Goal: Information Seeking & Learning: Learn about a topic

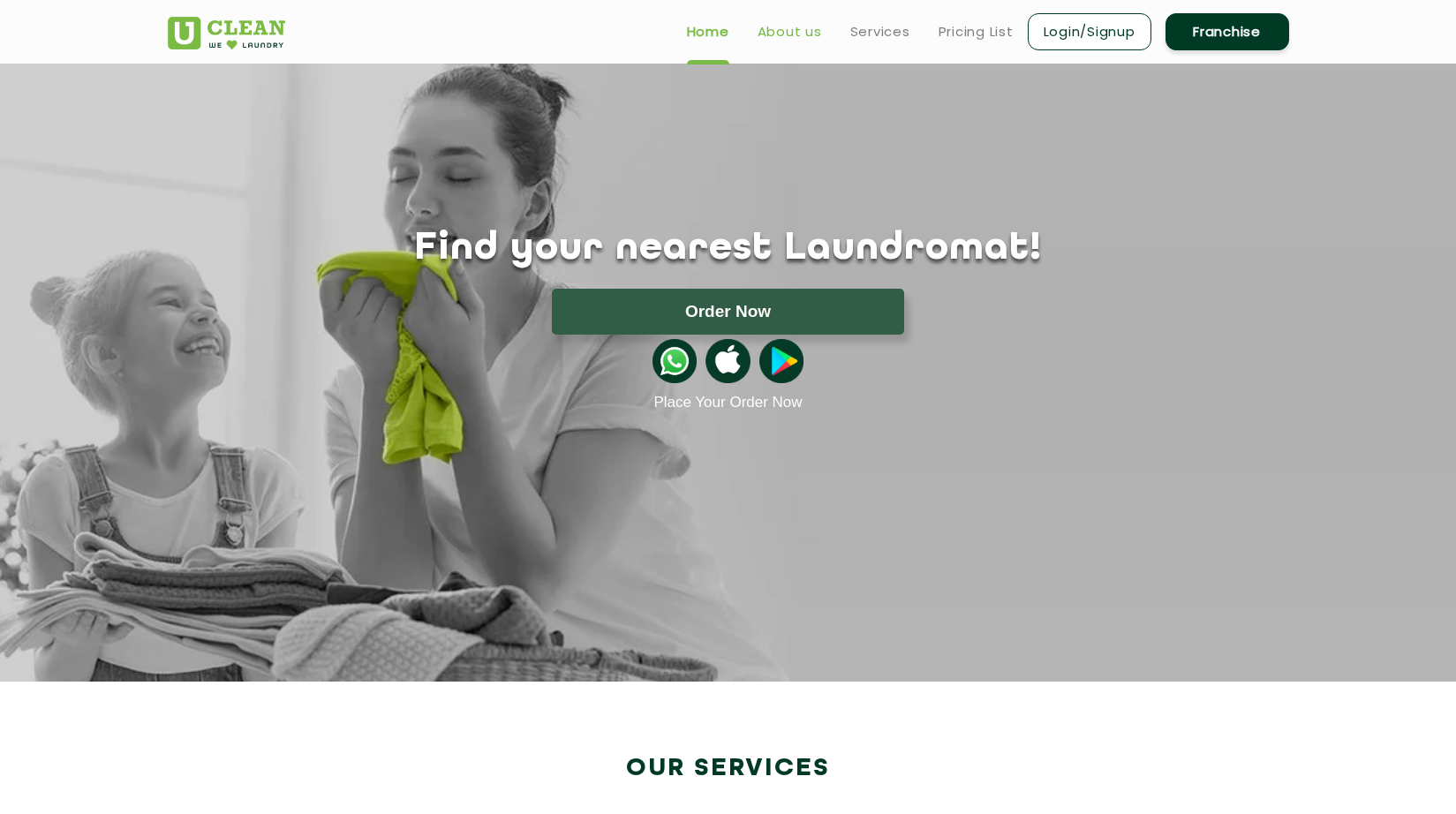
click at [788, 35] on link "About us" at bounding box center [790, 32] width 65 height 21
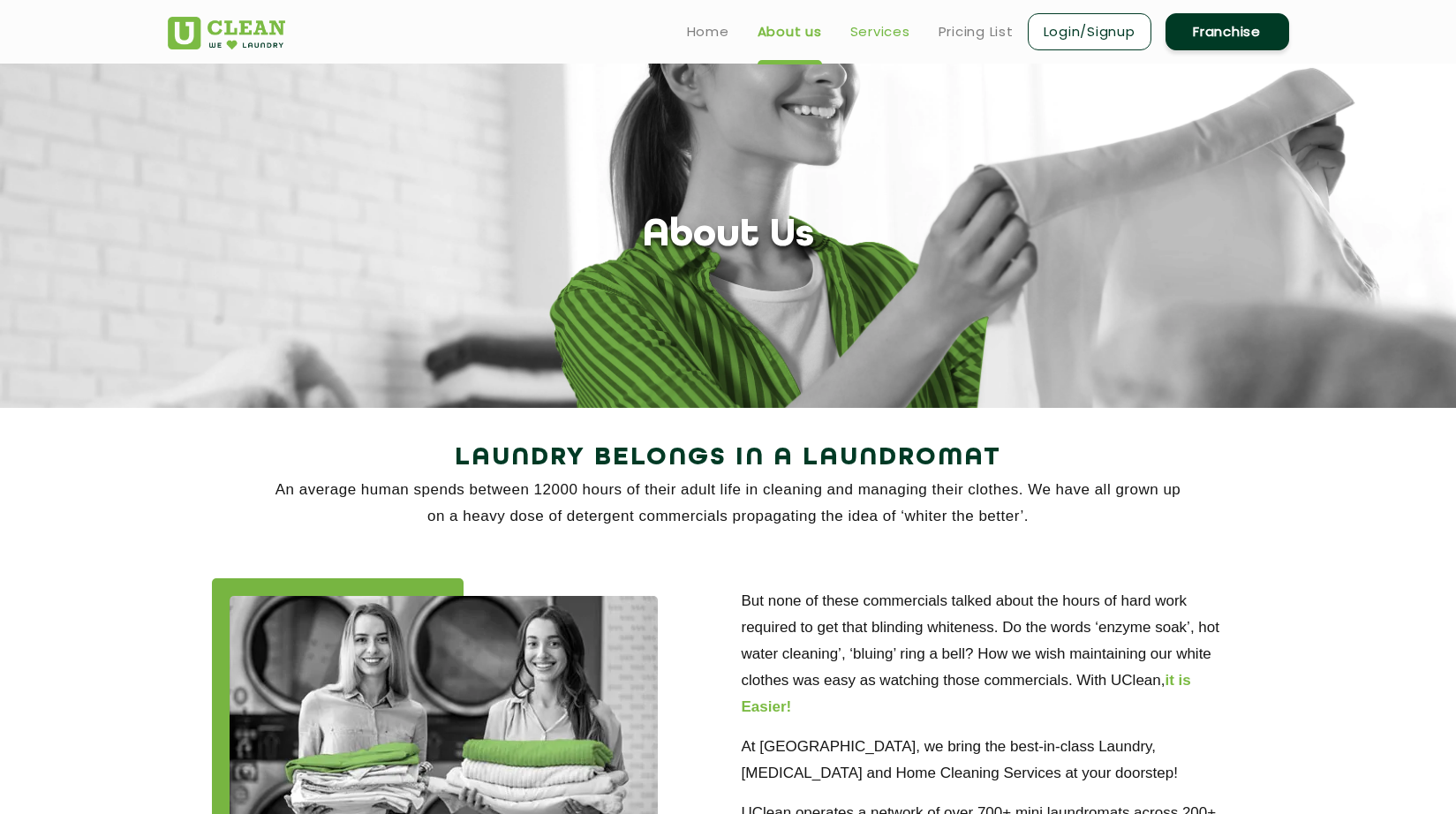
click at [887, 34] on link "Services" at bounding box center [881, 32] width 60 height 21
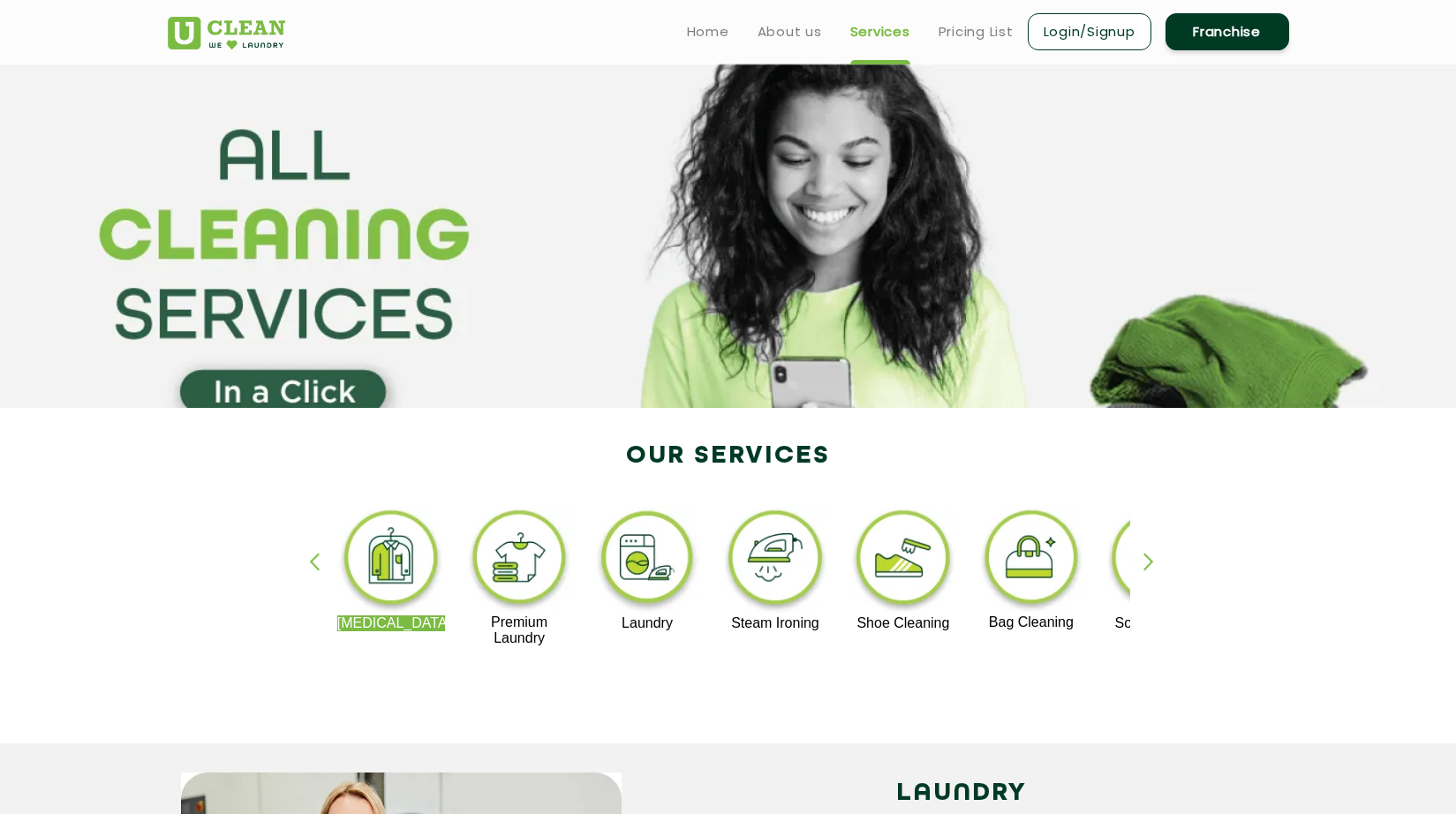
click at [1145, 562] on div "button" at bounding box center [1156, 577] width 27 height 49
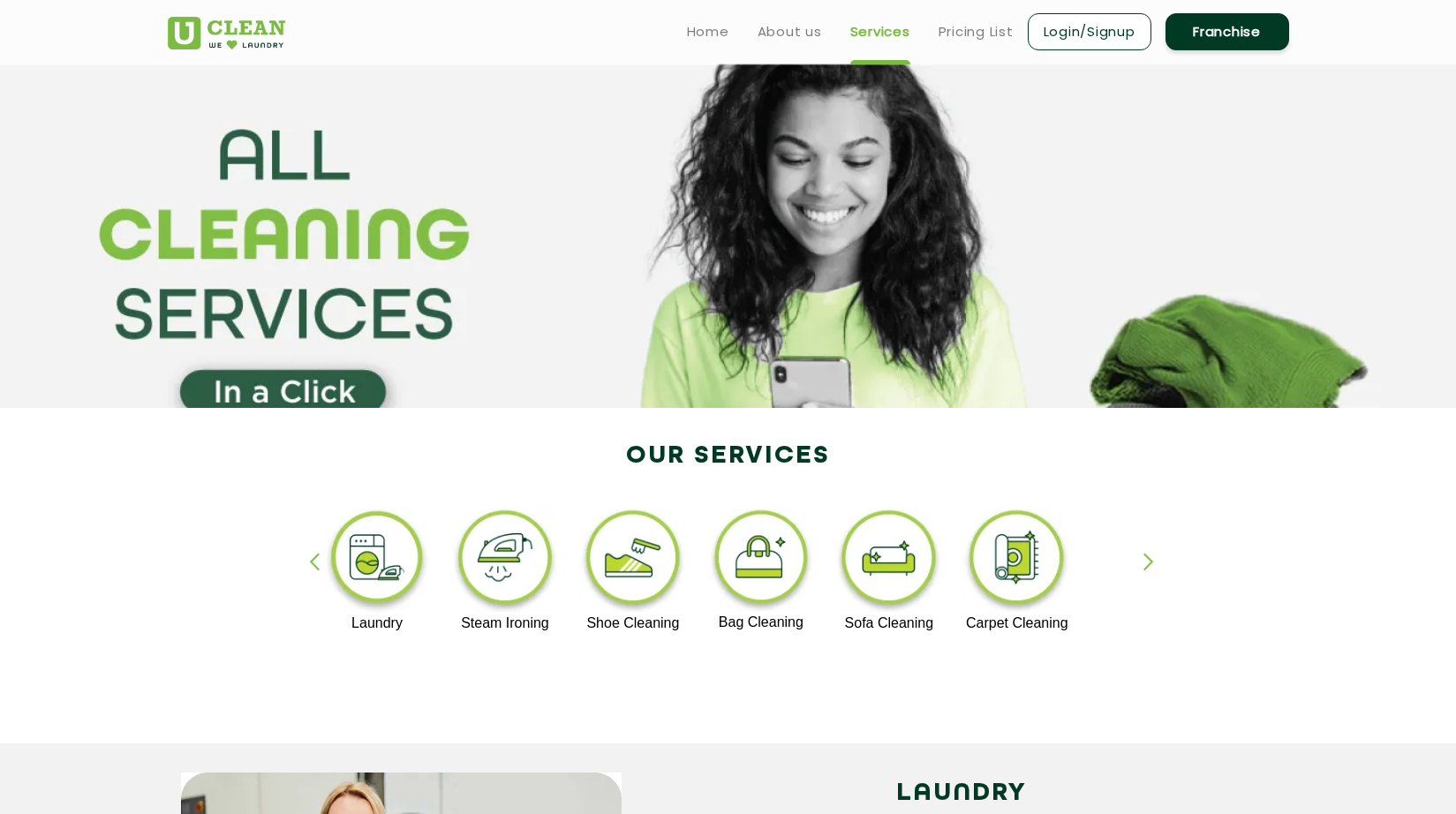
click at [310, 557] on div "button" at bounding box center [323, 577] width 27 height 49
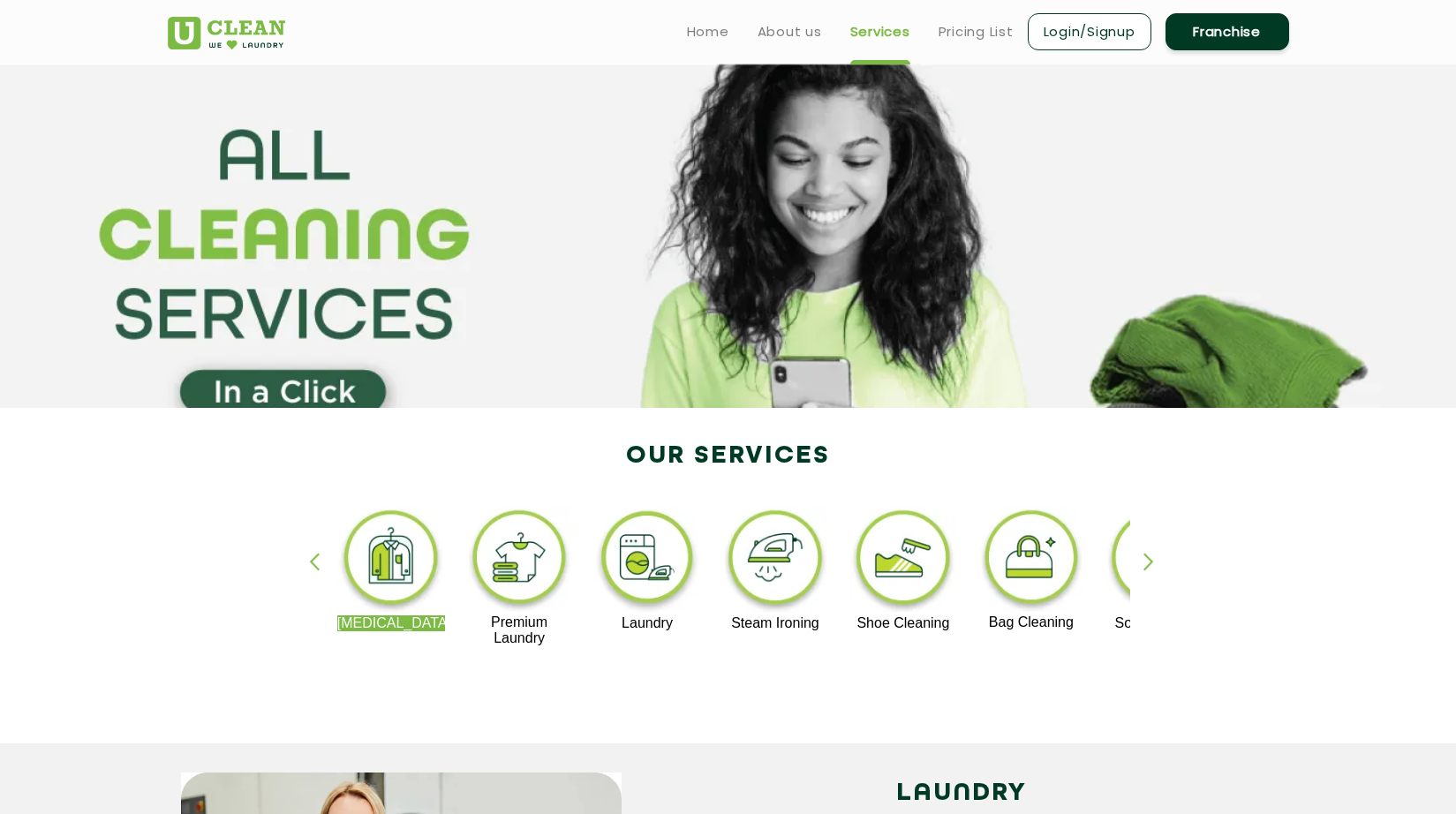
click at [1153, 573] on div "button" at bounding box center [1156, 577] width 27 height 49
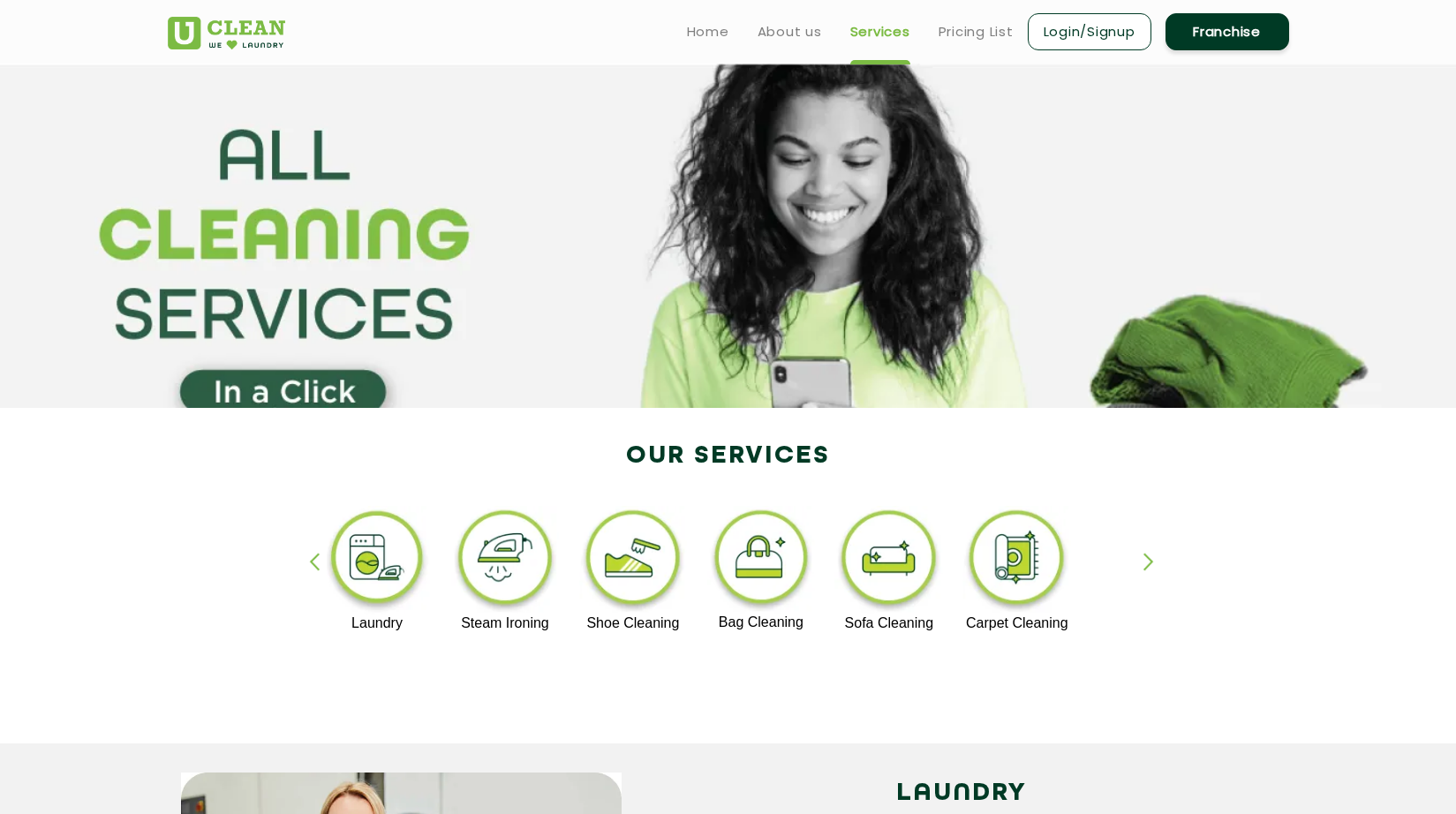
click at [1153, 573] on div "button" at bounding box center [1156, 577] width 27 height 49
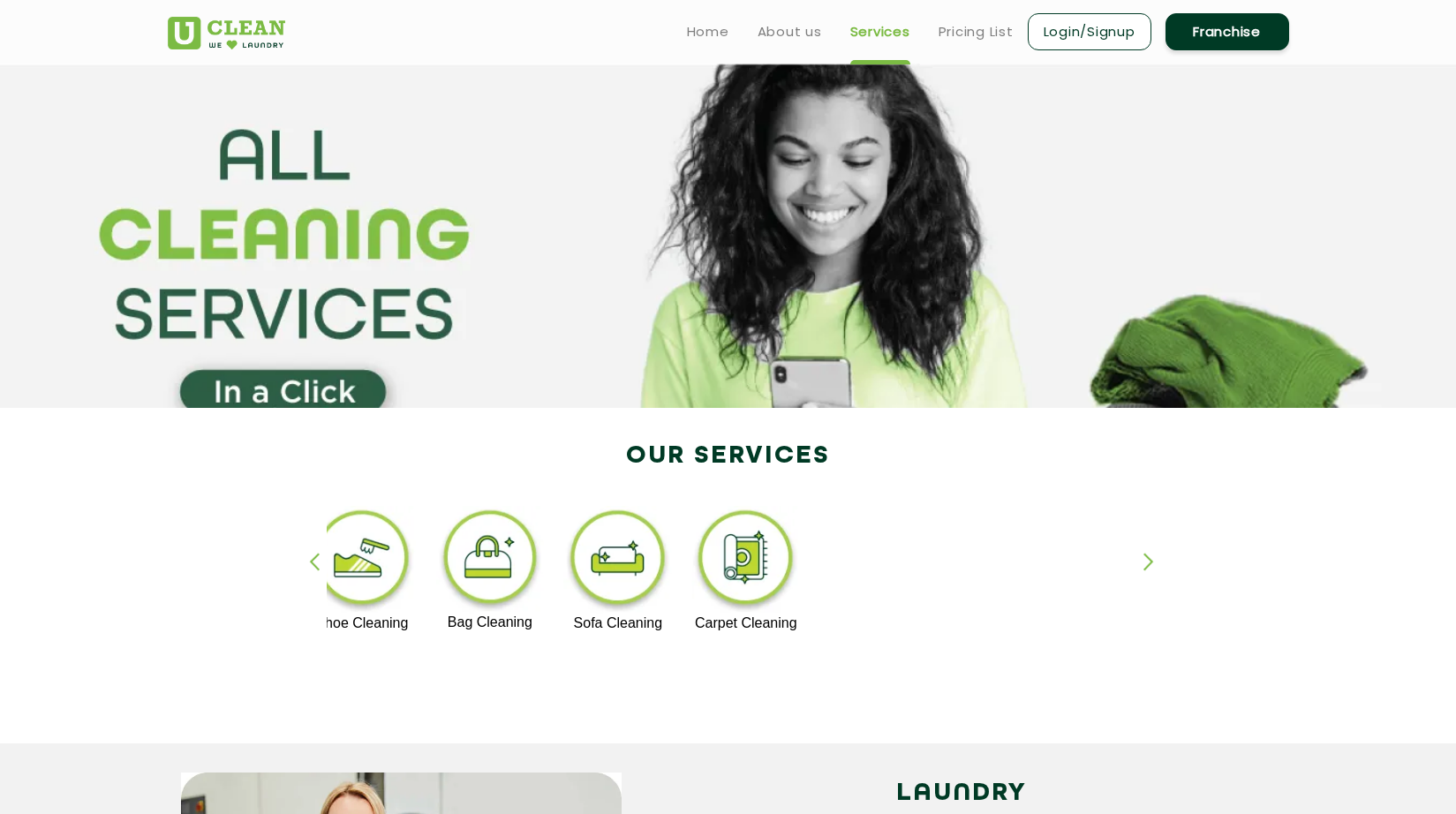
click at [1147, 566] on div "button" at bounding box center [1156, 577] width 27 height 49
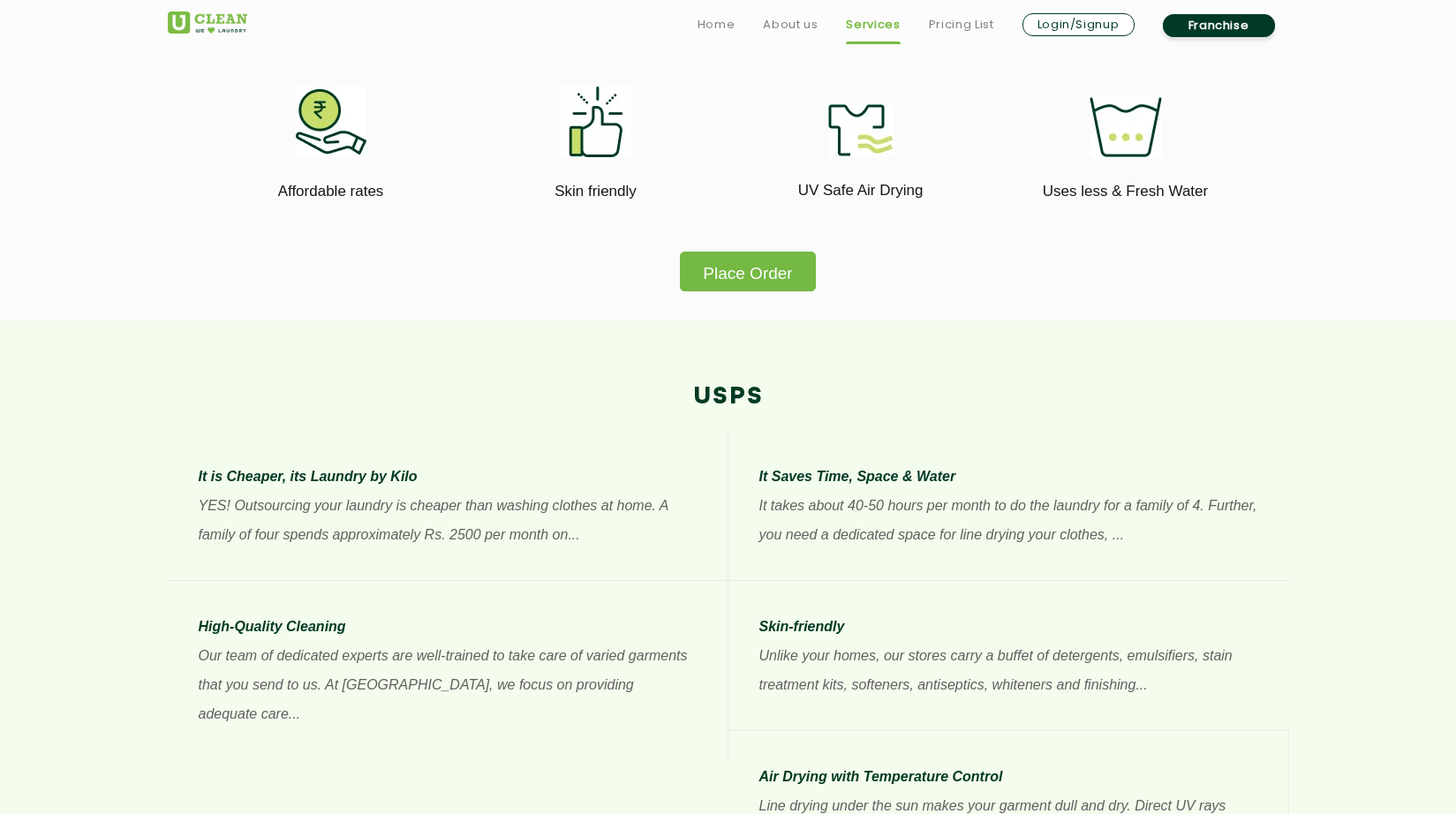
scroll to position [1147, 0]
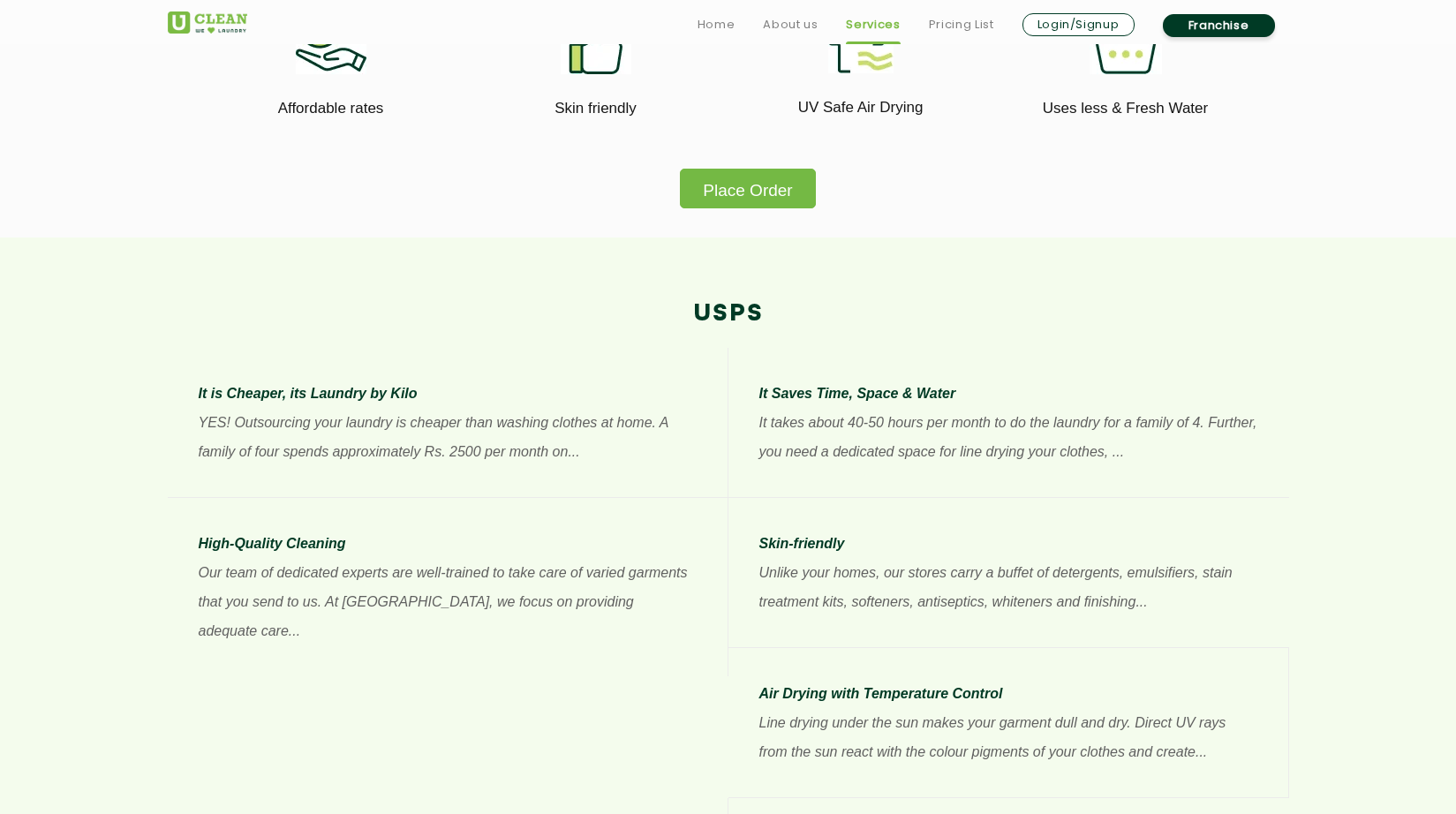
click at [435, 456] on p "YES! Outsourcing your laundry is cheaper than washing clothes at home. A family…" at bounding box center [448, 437] width 498 height 58
click at [393, 405] on p "It is Cheaper, its Laundry by Kilo" at bounding box center [448, 392] width 498 height 29
click at [393, 397] on p "It is Cheaper, its Laundry by Kilo" at bounding box center [448, 392] width 498 height 29
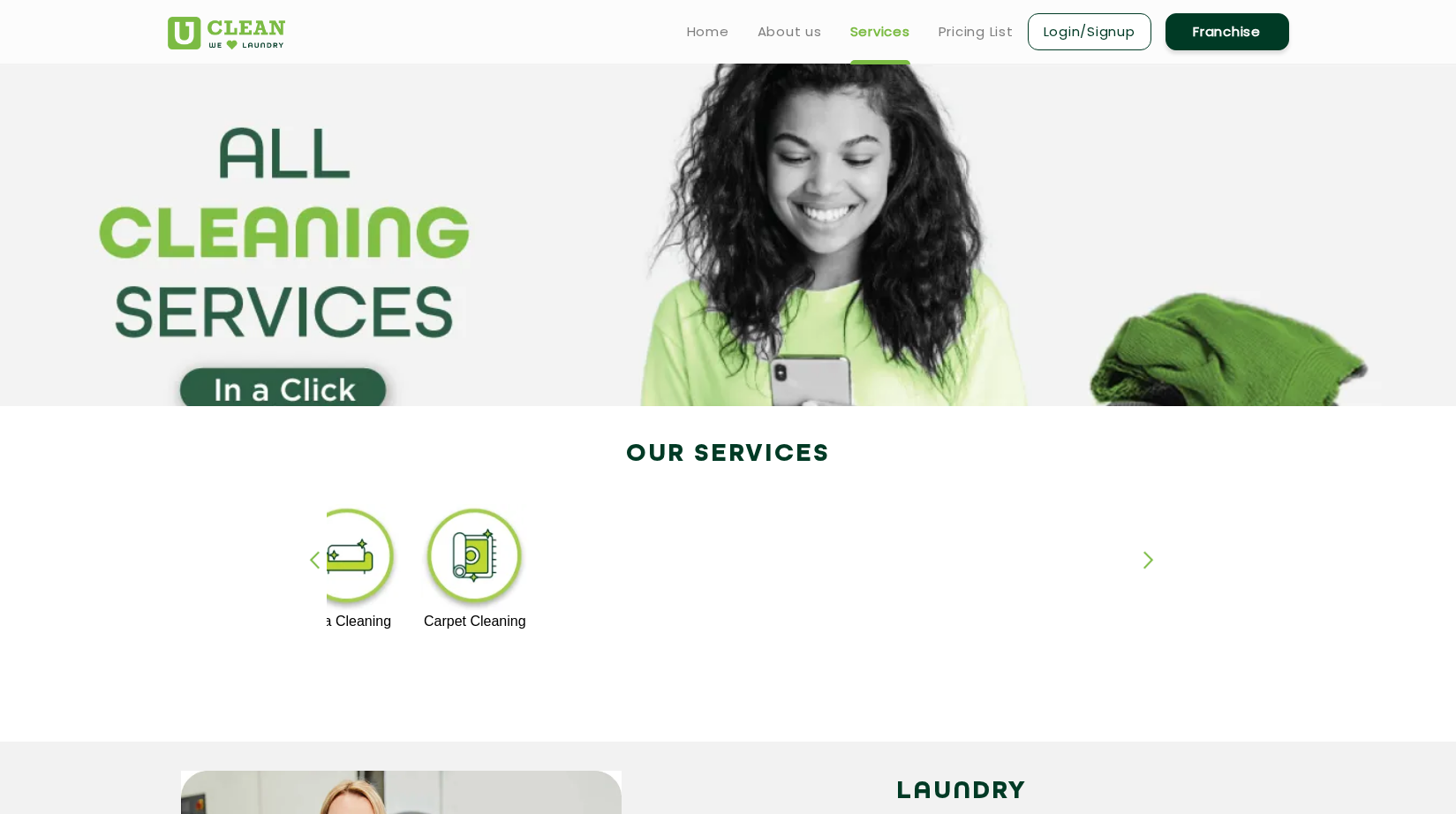
scroll to position [0, 0]
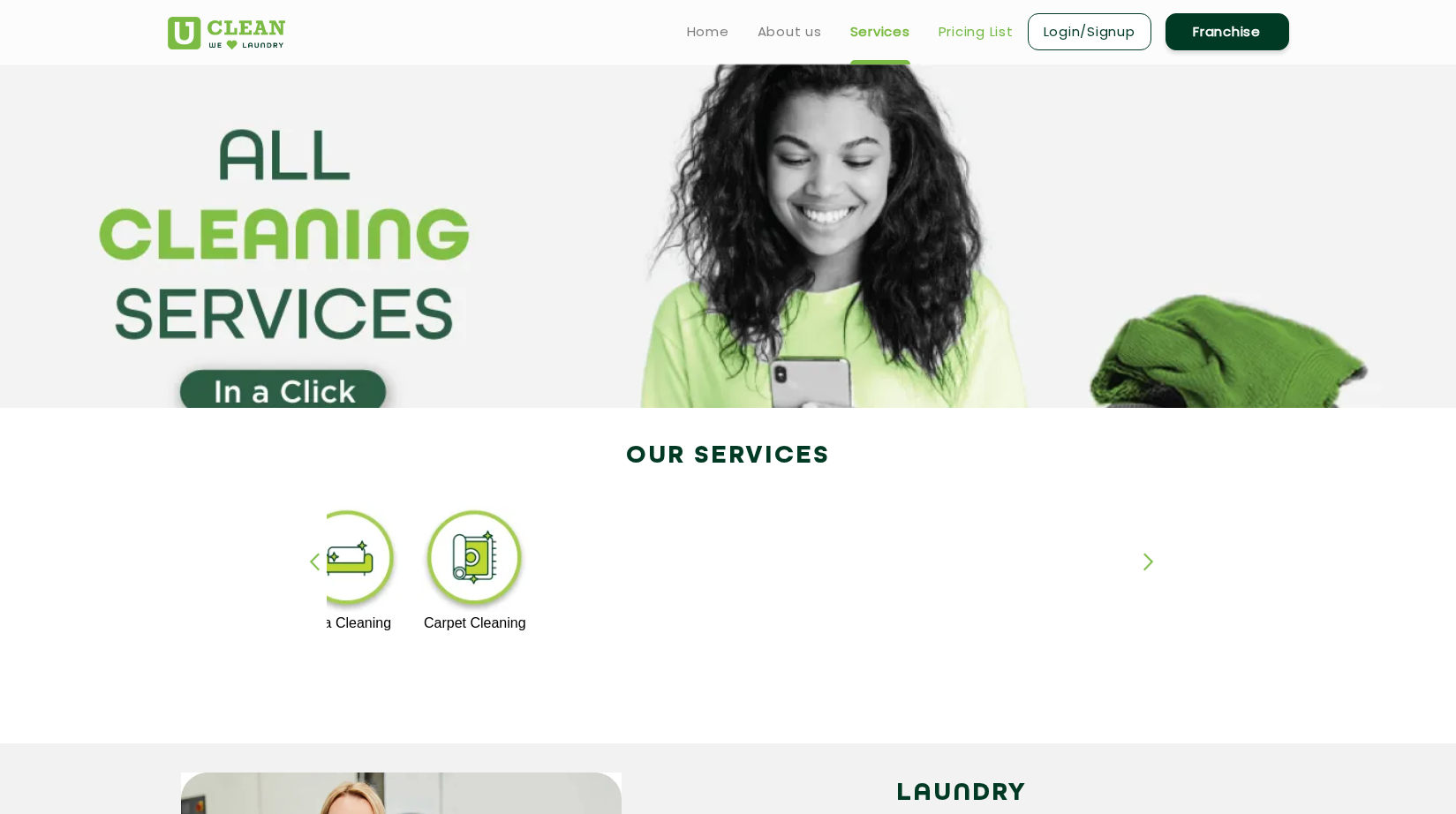
drag, startPoint x: 975, startPoint y: 22, endPoint x: 982, endPoint y: 32, distance: 12.2
click at [976, 22] on link "Pricing List" at bounding box center [976, 32] width 75 height 21
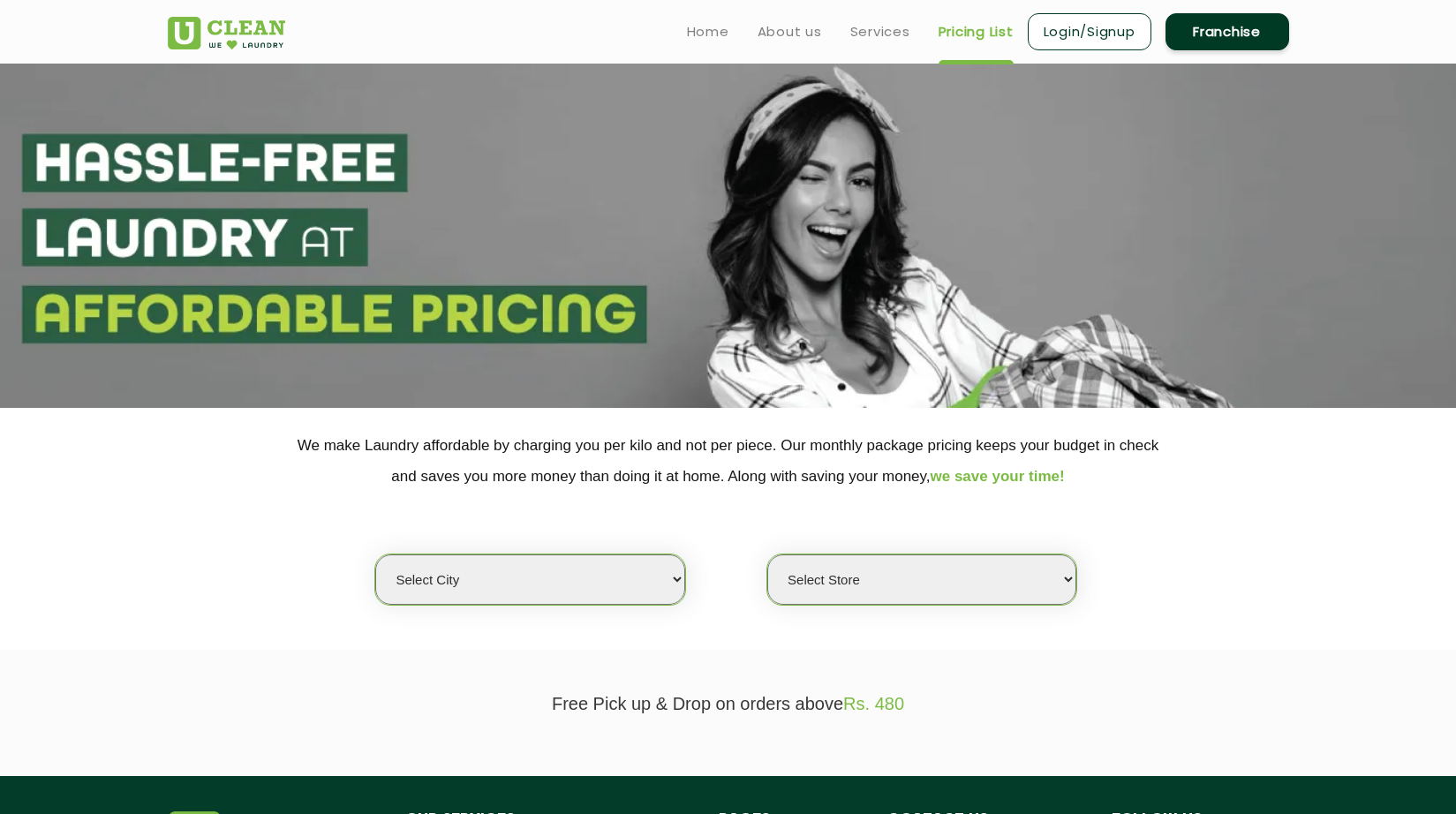
click at [667, 584] on select "Select city [GEOGRAPHIC_DATA] [GEOGRAPHIC_DATA] [GEOGRAPHIC_DATA] [GEOGRAPHIC_D…" at bounding box center [529, 579] width 309 height 50
select select "15"
click at [375, 554] on select "Select city [GEOGRAPHIC_DATA] [GEOGRAPHIC_DATA] [GEOGRAPHIC_DATA] [GEOGRAPHIC_D…" at bounding box center [529, 579] width 309 height 50
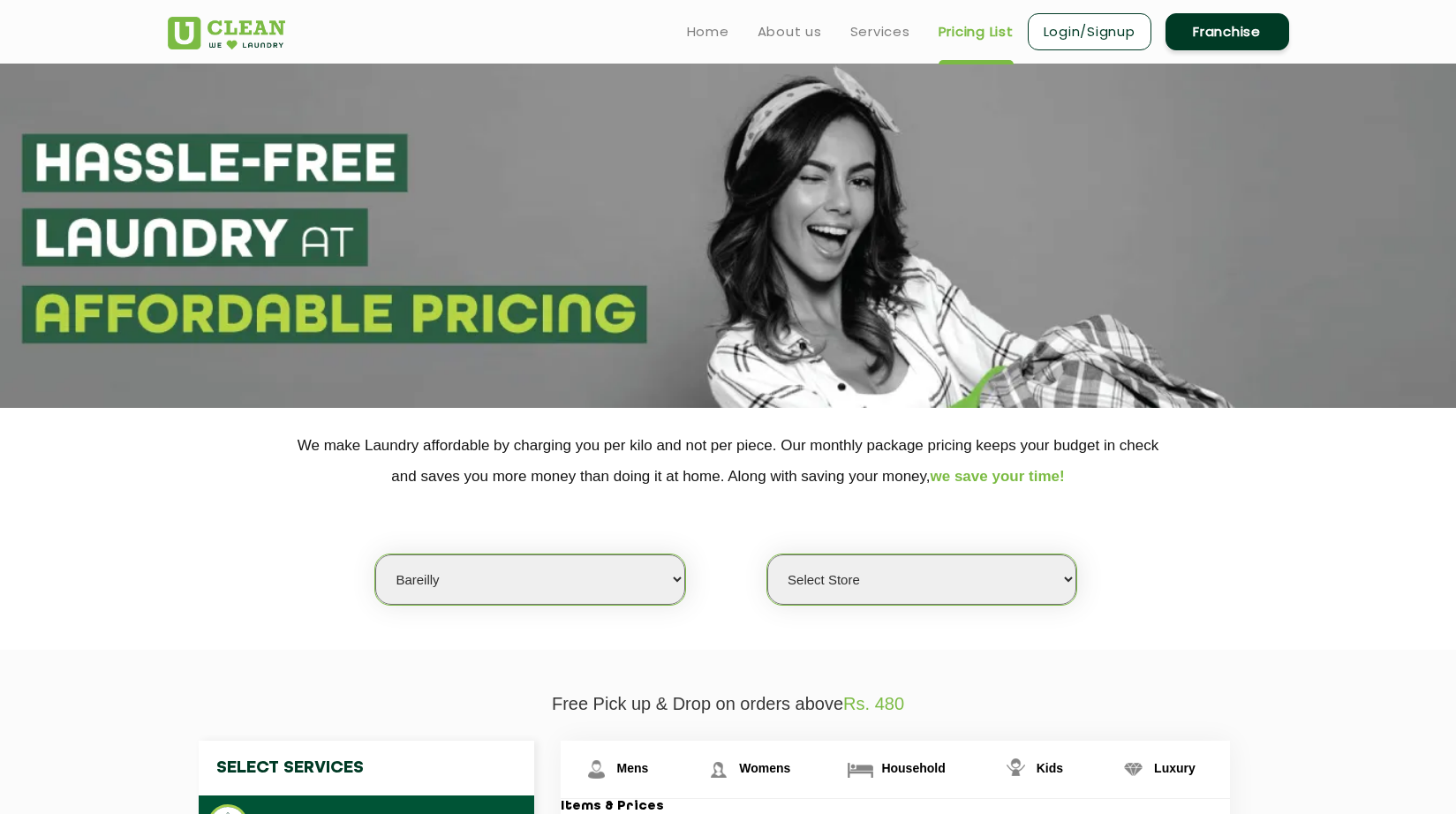
click at [962, 576] on select "Select Store [GEOGRAPHIC_DATA]" at bounding box center [922, 579] width 309 height 50
select select "32"
click at [767, 554] on select "Select Store [GEOGRAPHIC_DATA]" at bounding box center [922, 579] width 309 height 50
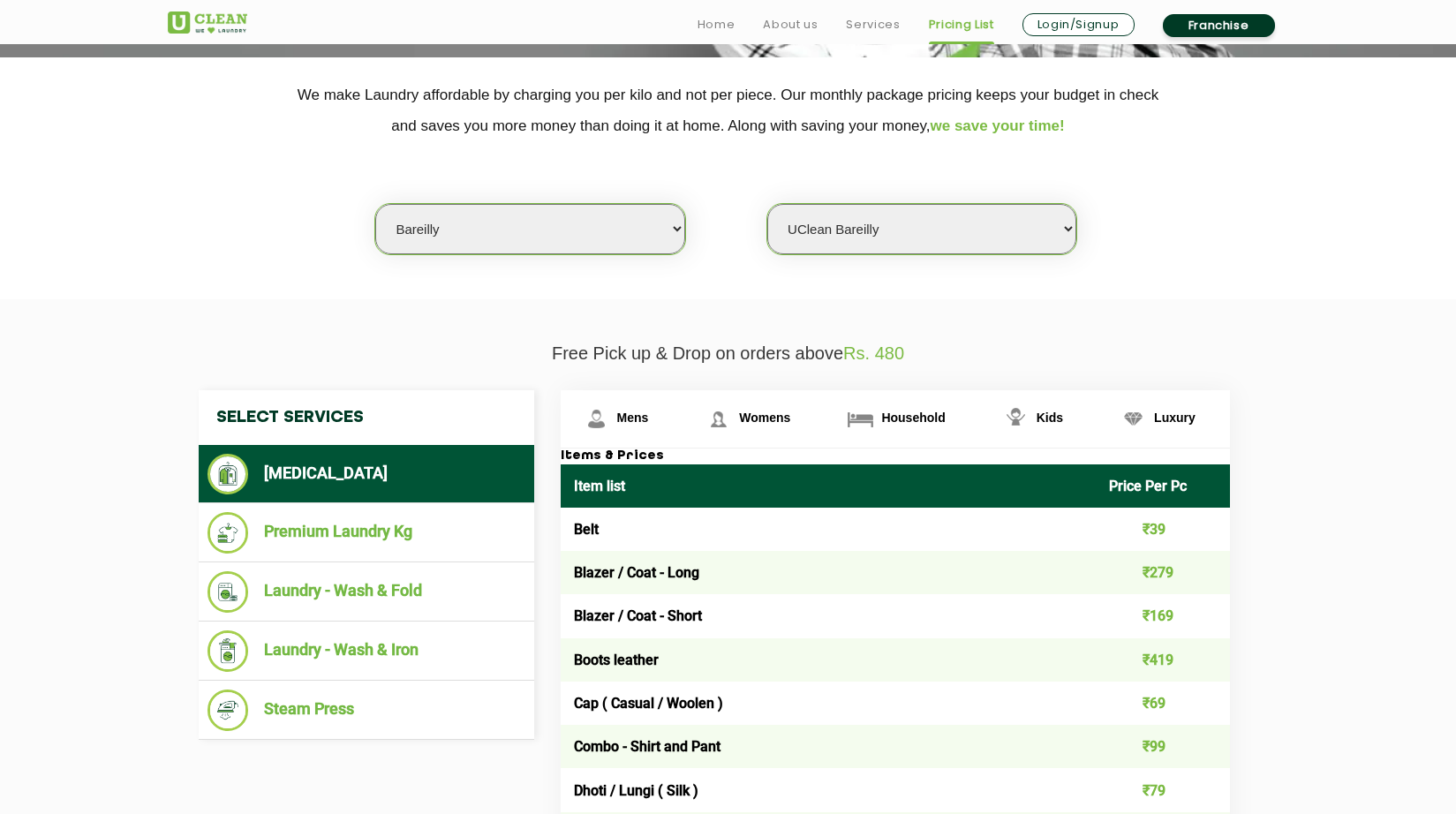
scroll to position [353, 0]
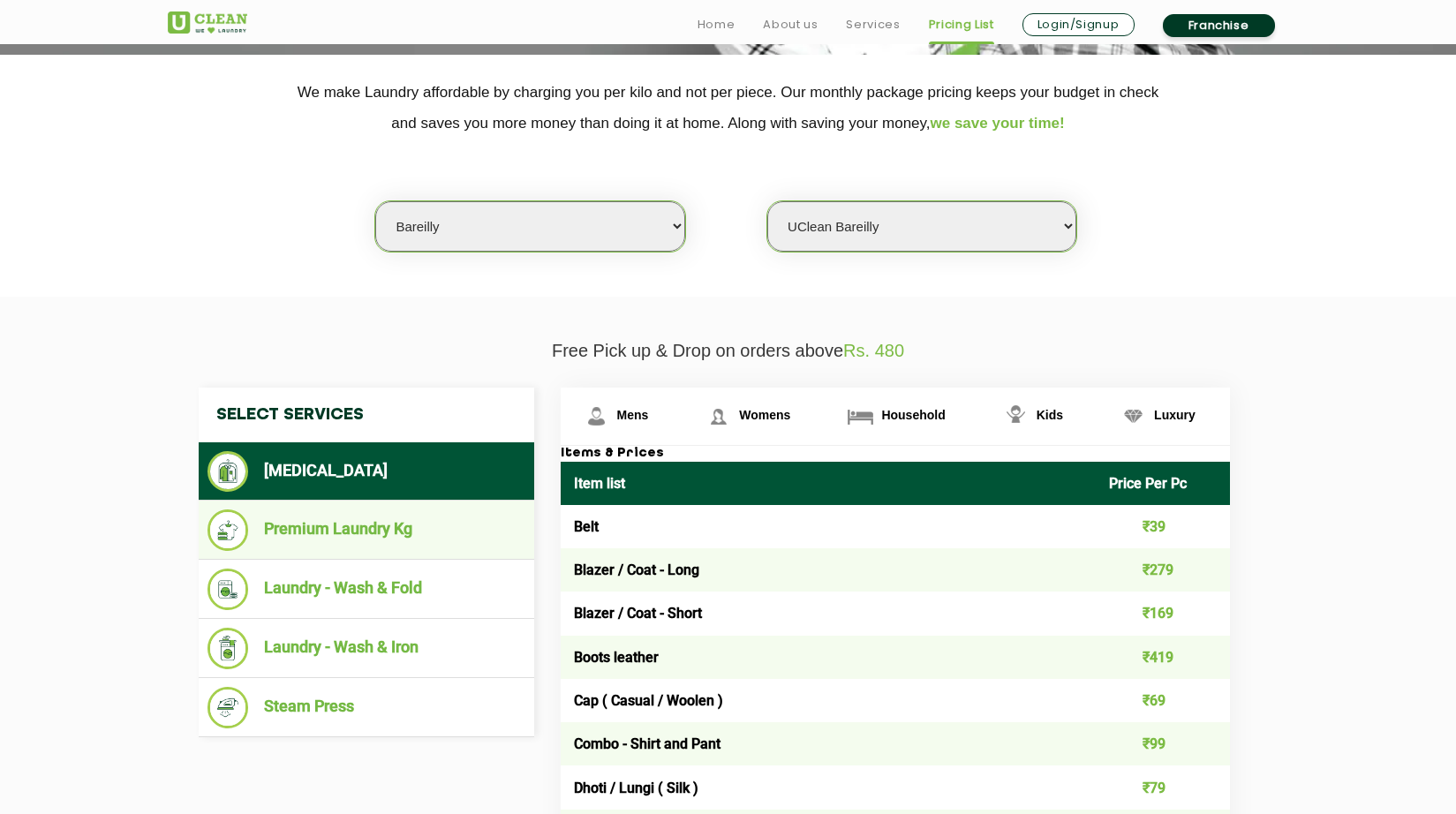
click at [393, 529] on li "Premium Laundry Kg" at bounding box center [366, 530] width 318 height 42
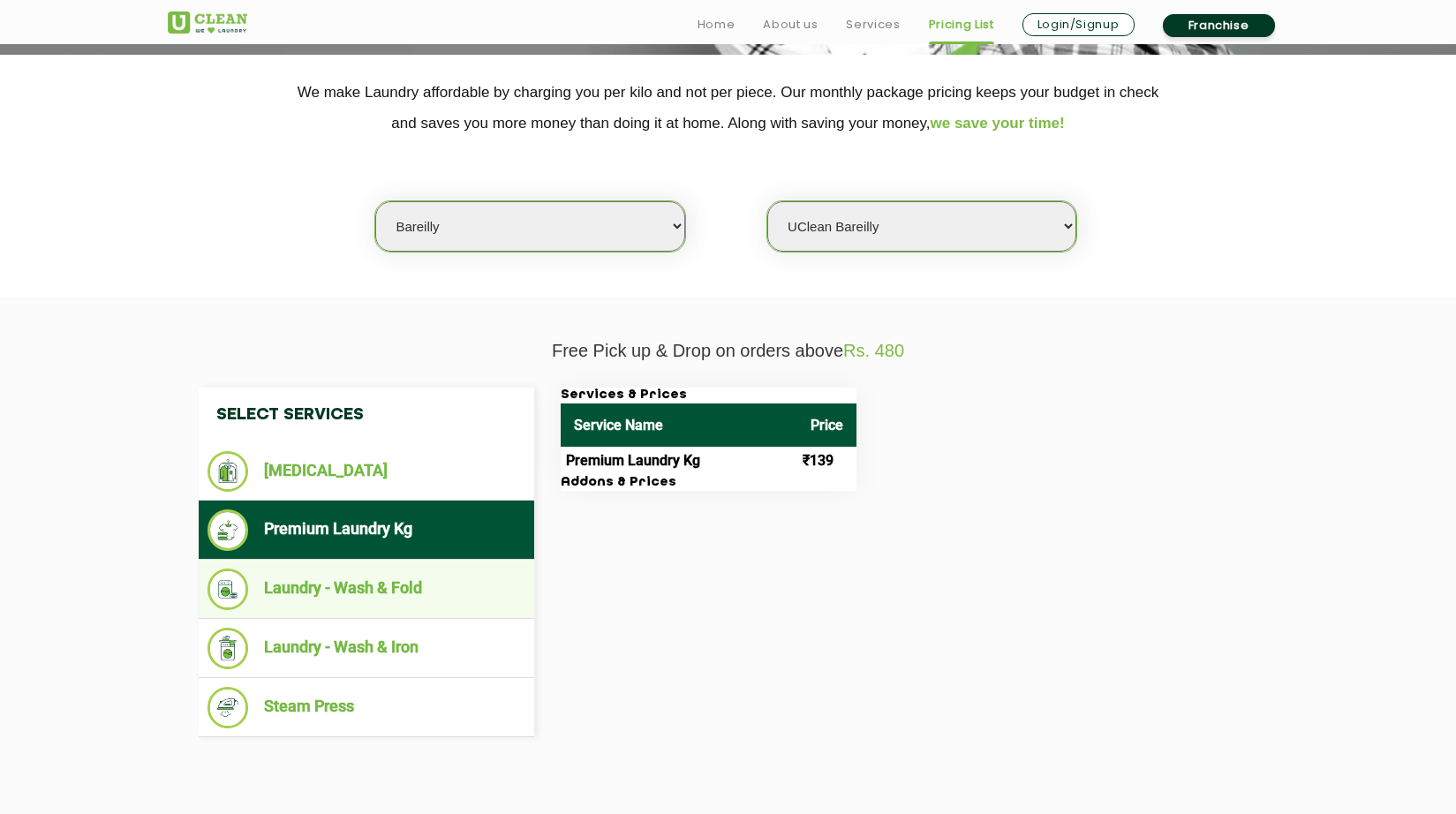
click at [354, 594] on li "Laundry - Wash & Fold" at bounding box center [366, 589] width 318 height 42
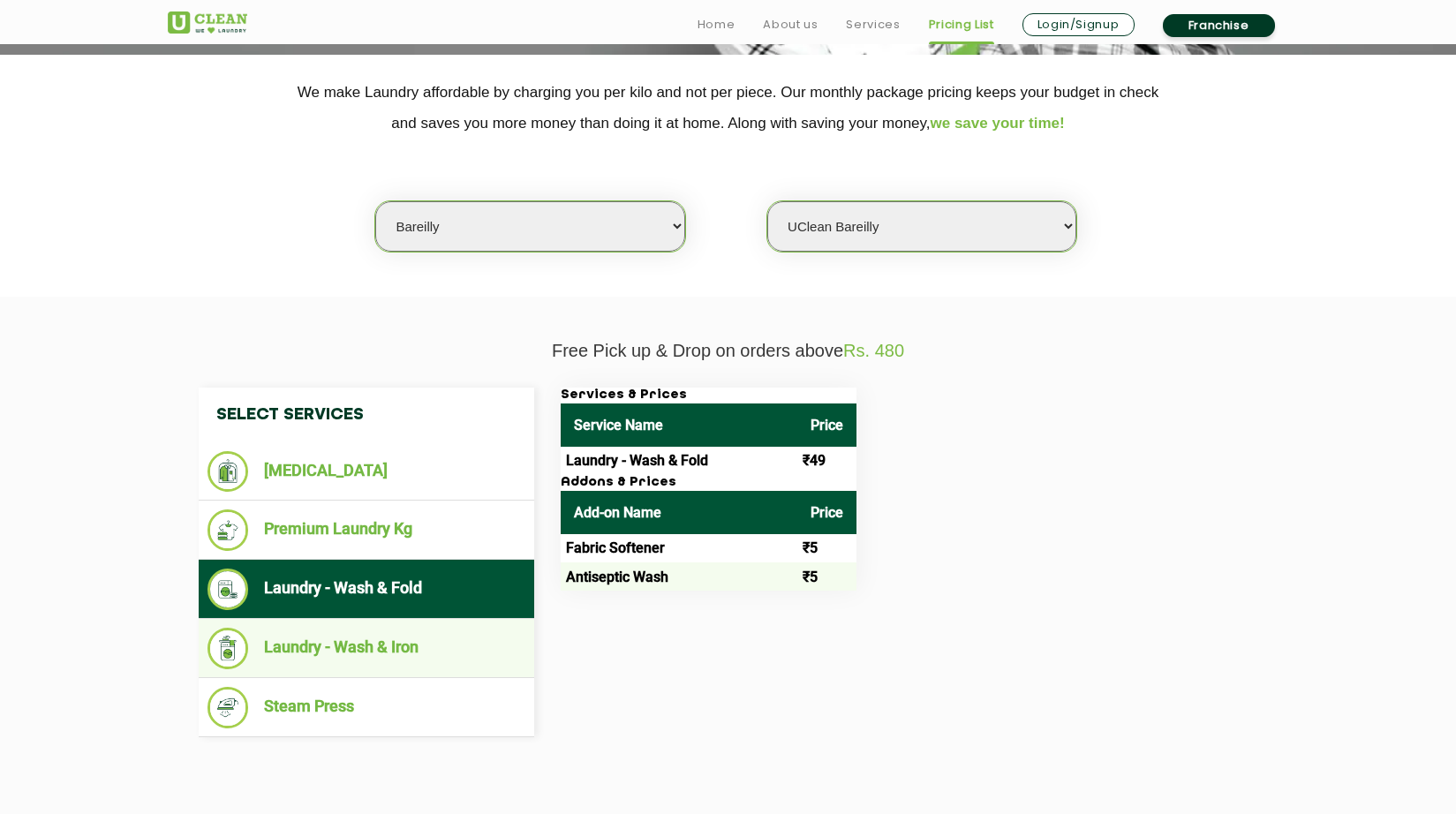
click at [404, 649] on li "Laundry - Wash & Iron" at bounding box center [366, 647] width 318 height 42
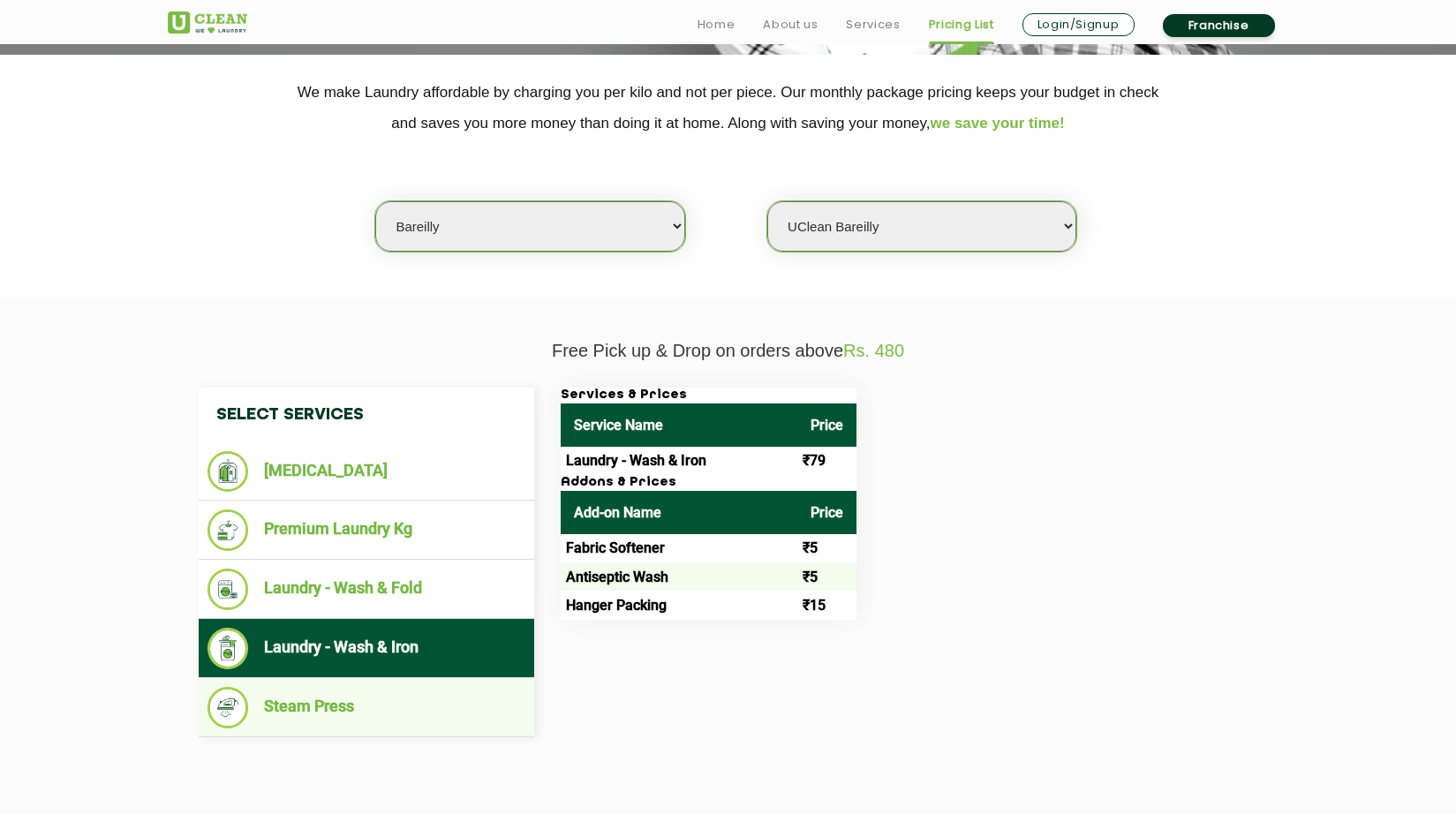
click at [341, 709] on li "Steam Press" at bounding box center [366, 707] width 318 height 42
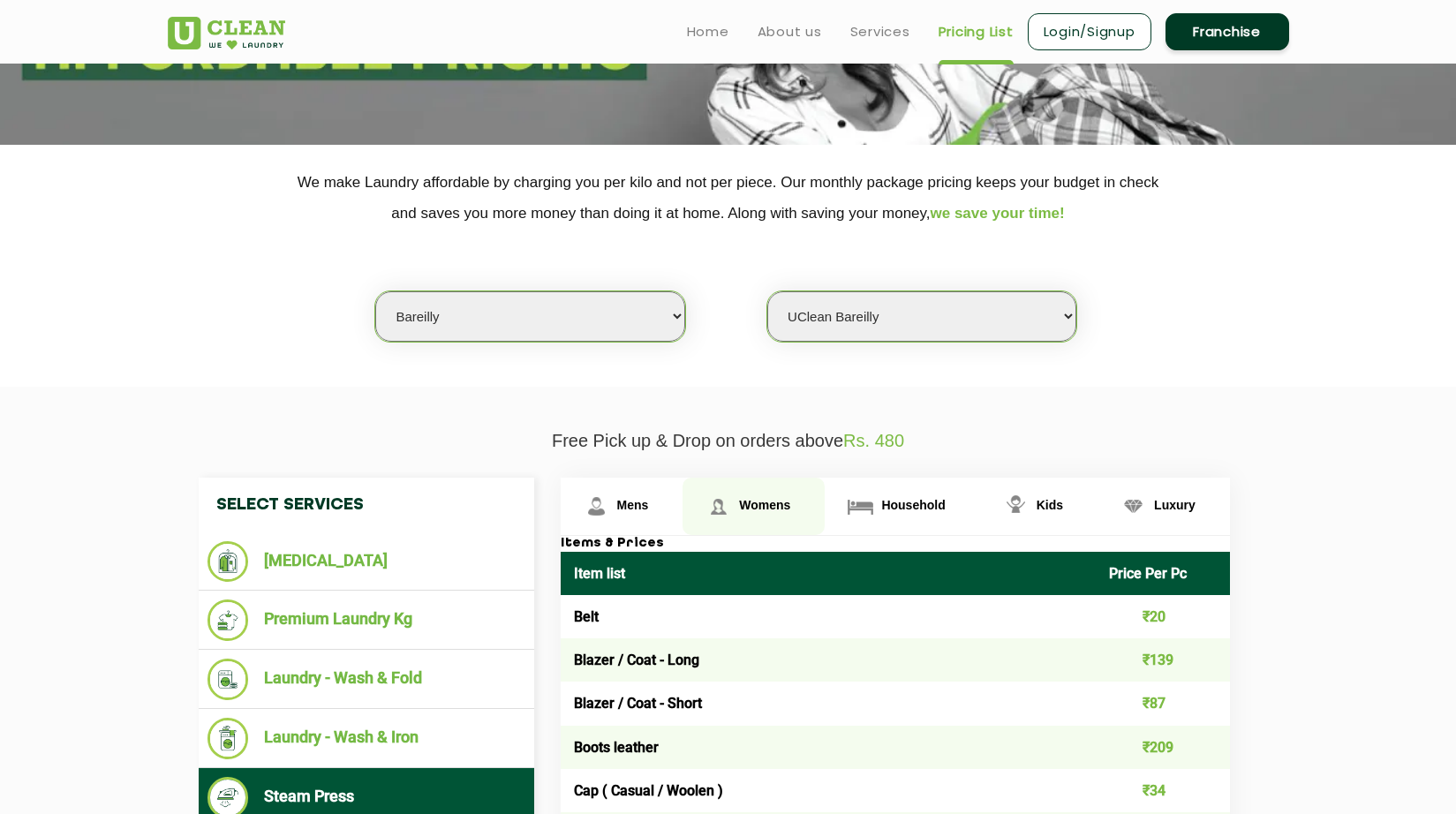
scroll to position [176, 0]
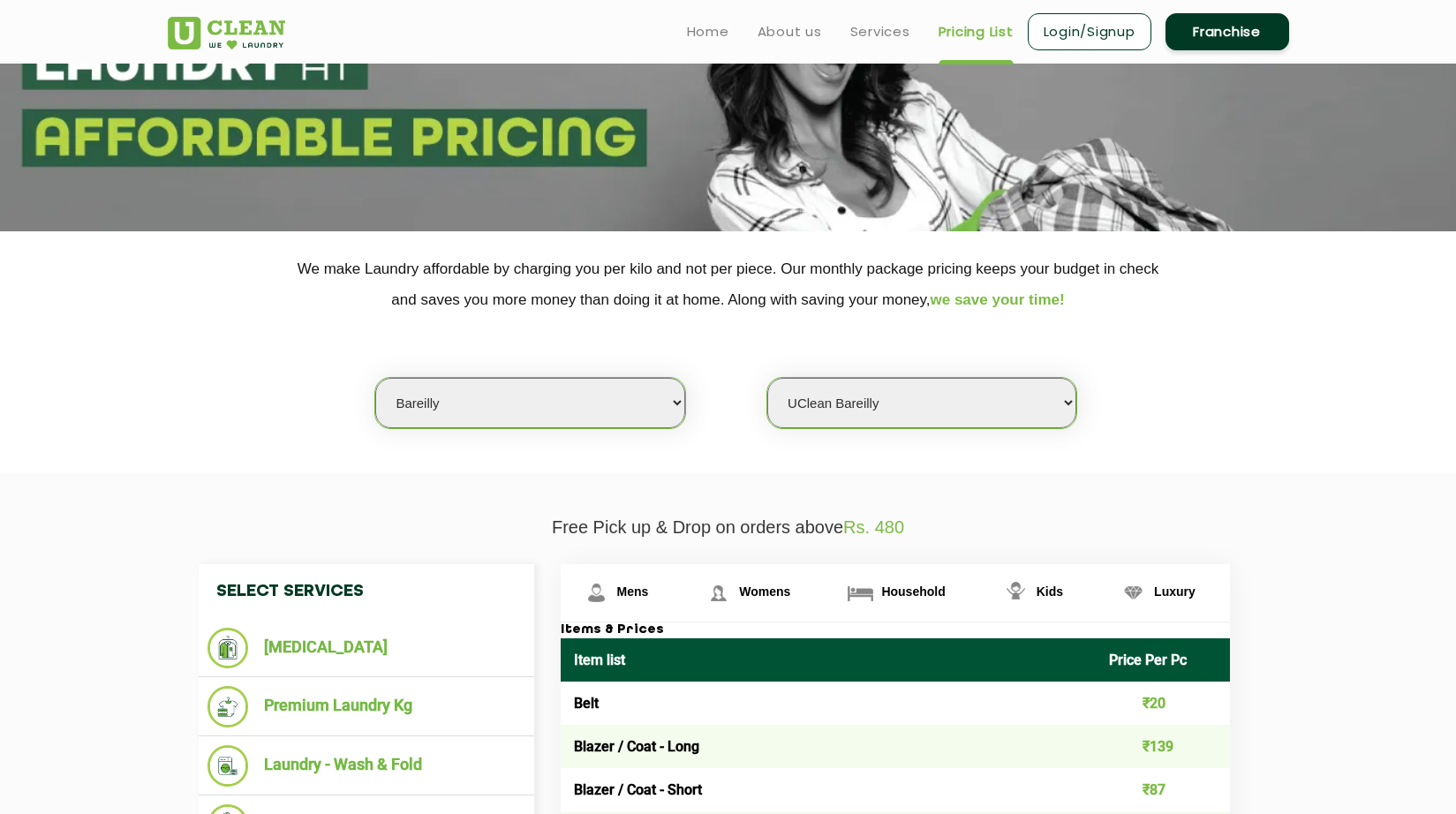
click at [674, 403] on select "Select city [GEOGRAPHIC_DATA] [GEOGRAPHIC_DATA] [GEOGRAPHIC_DATA] [GEOGRAPHIC_D…" at bounding box center [529, 402] width 309 height 50
select select "2"
click at [375, 377] on select "Select city [GEOGRAPHIC_DATA] [GEOGRAPHIC_DATA] [GEOGRAPHIC_DATA] [GEOGRAPHIC_D…" at bounding box center [529, 402] width 309 height 50
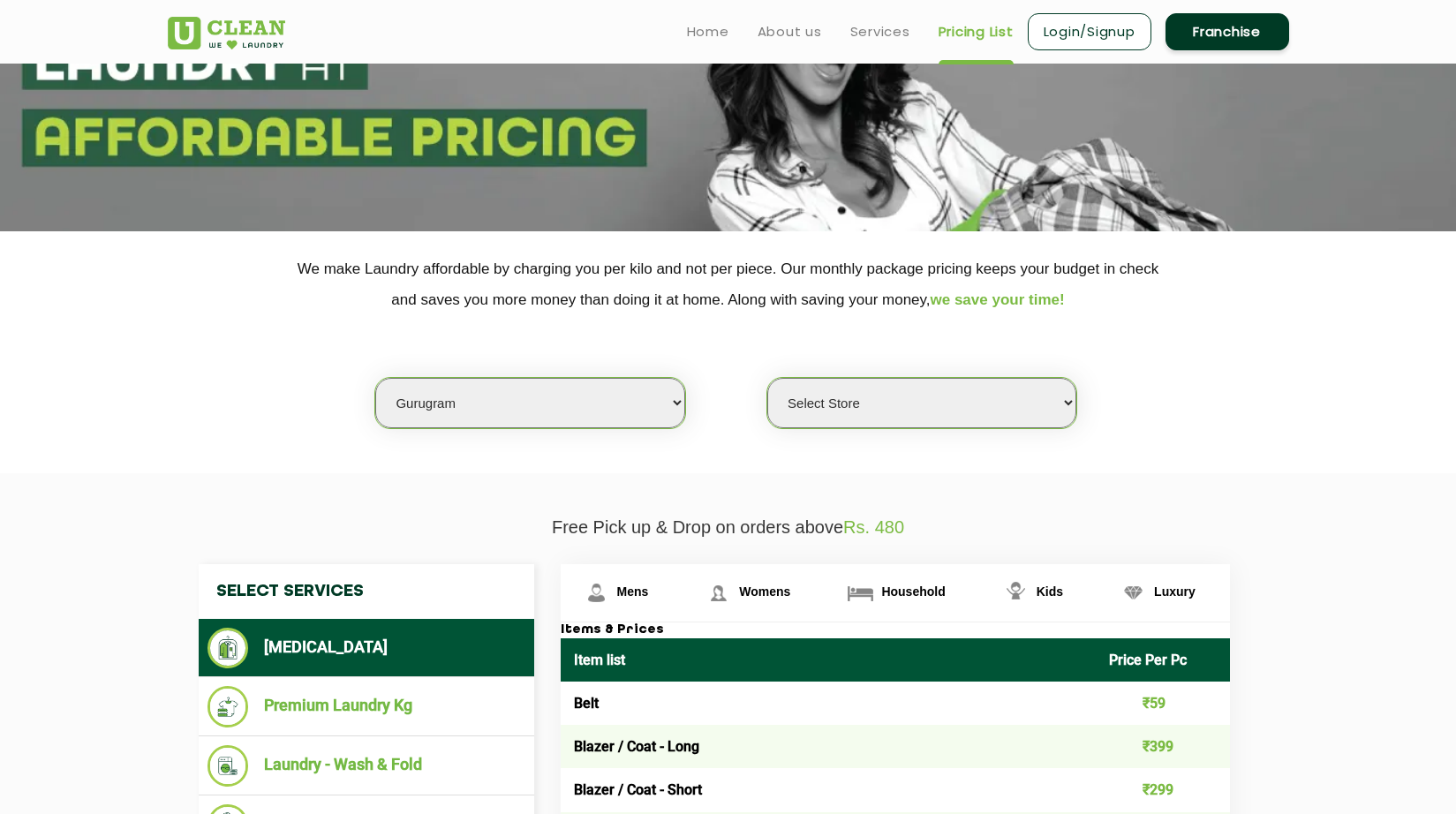
click at [946, 400] on select "Select Store [GEOGRAPHIC_DATA] Sector 66 [GEOGRAPHIC_DATA] Phase [GEOGRAPHIC_DA…" at bounding box center [922, 402] width 309 height 50
select select "374"
click at [767, 377] on select "Select Store [GEOGRAPHIC_DATA] Sector 66 [GEOGRAPHIC_DATA] Phase [GEOGRAPHIC_DA…" at bounding box center [922, 402] width 309 height 50
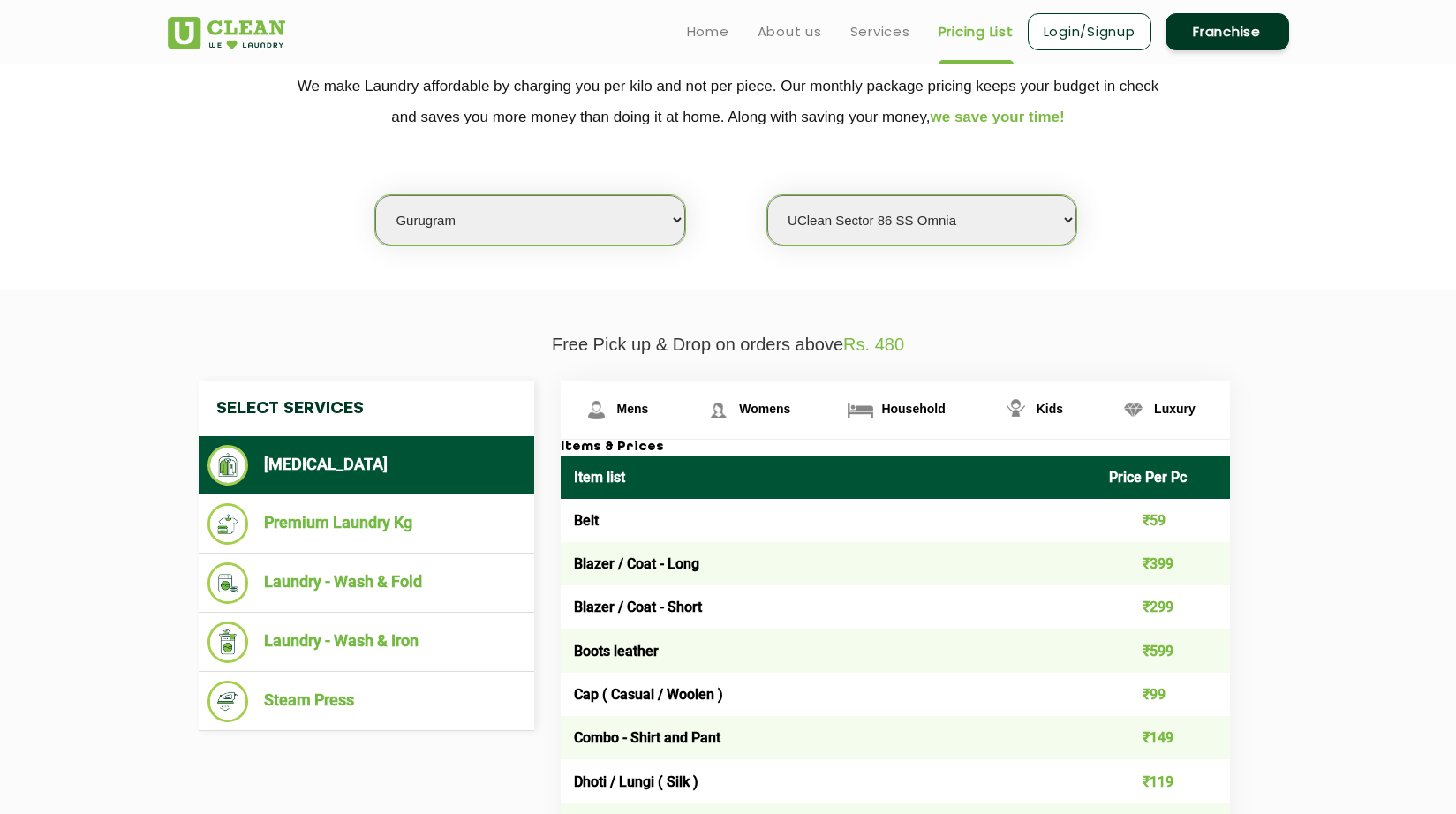
scroll to position [353, 0]
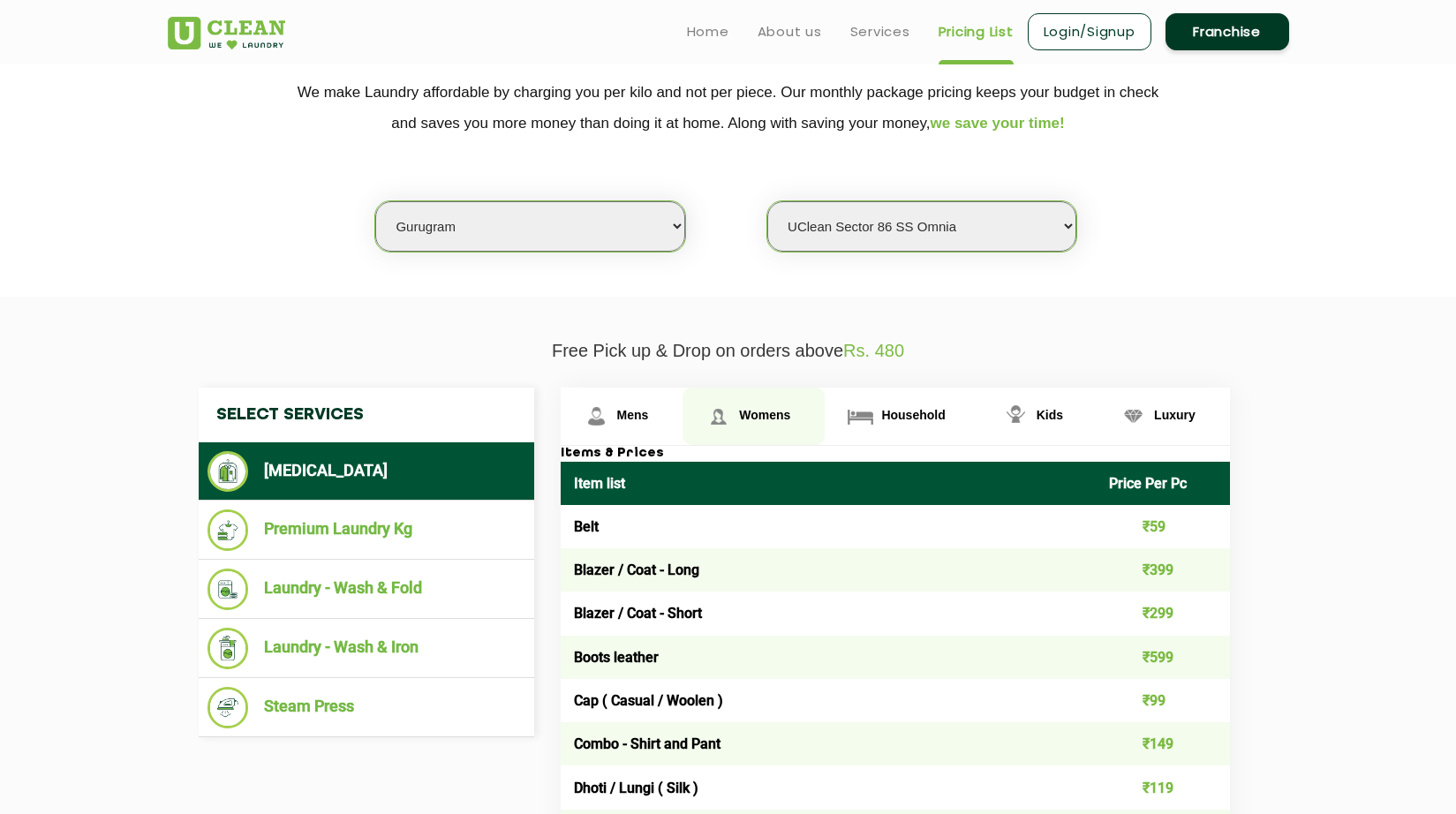
click at [749, 417] on span "Womens" at bounding box center [765, 415] width 51 height 14
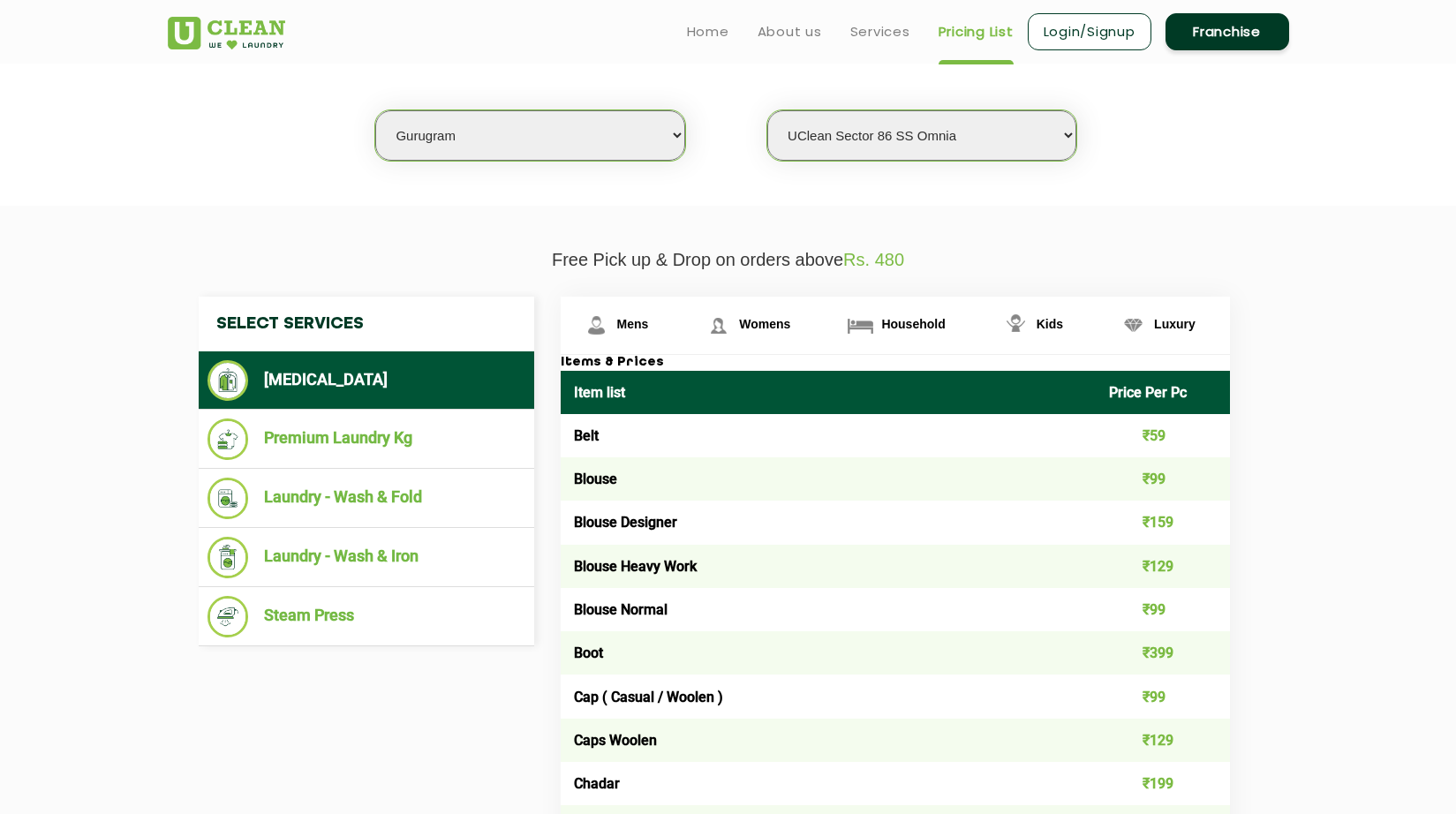
scroll to position [441, 0]
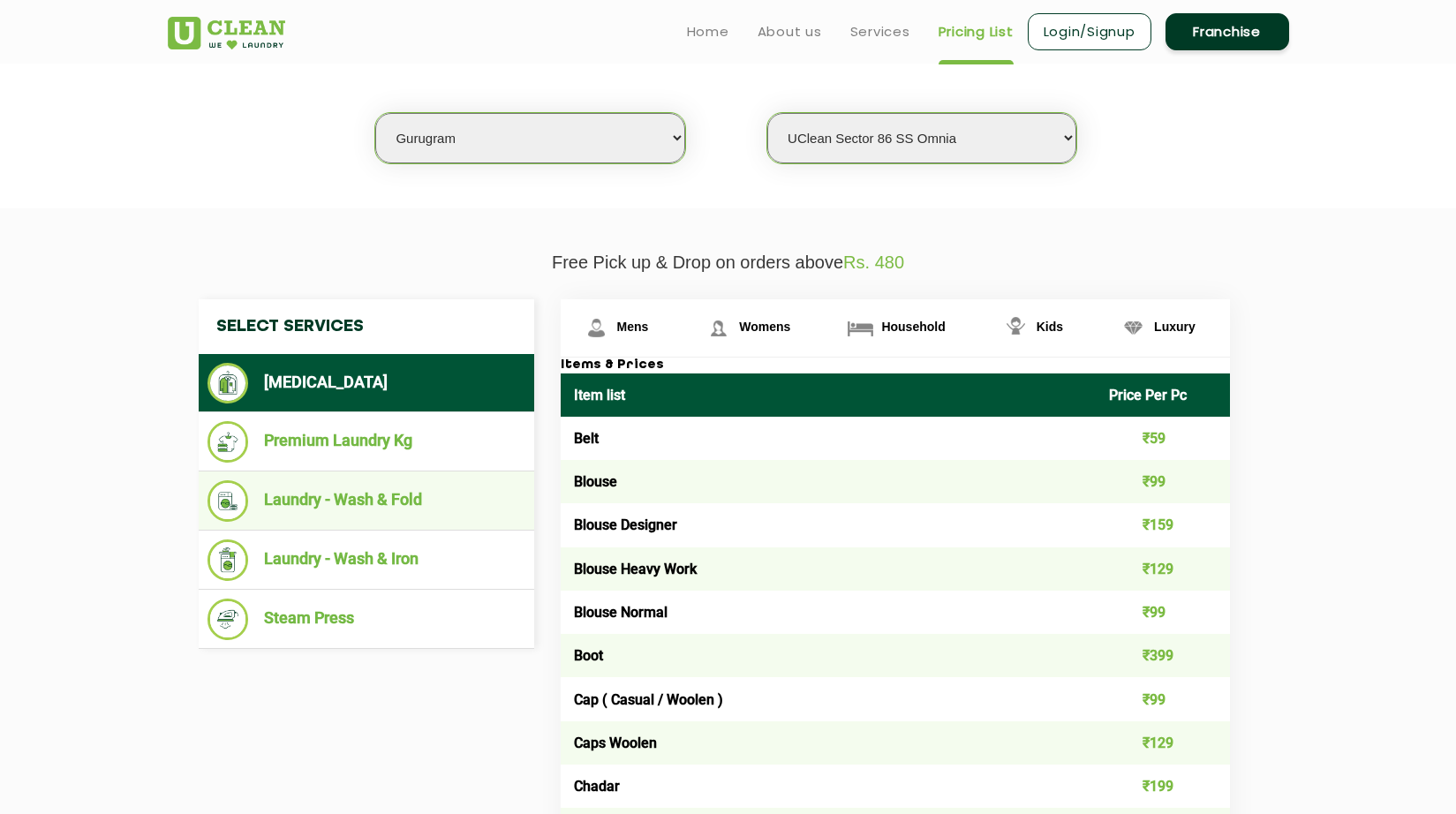
click at [377, 499] on li "Laundry - Wash & Fold" at bounding box center [366, 500] width 318 height 42
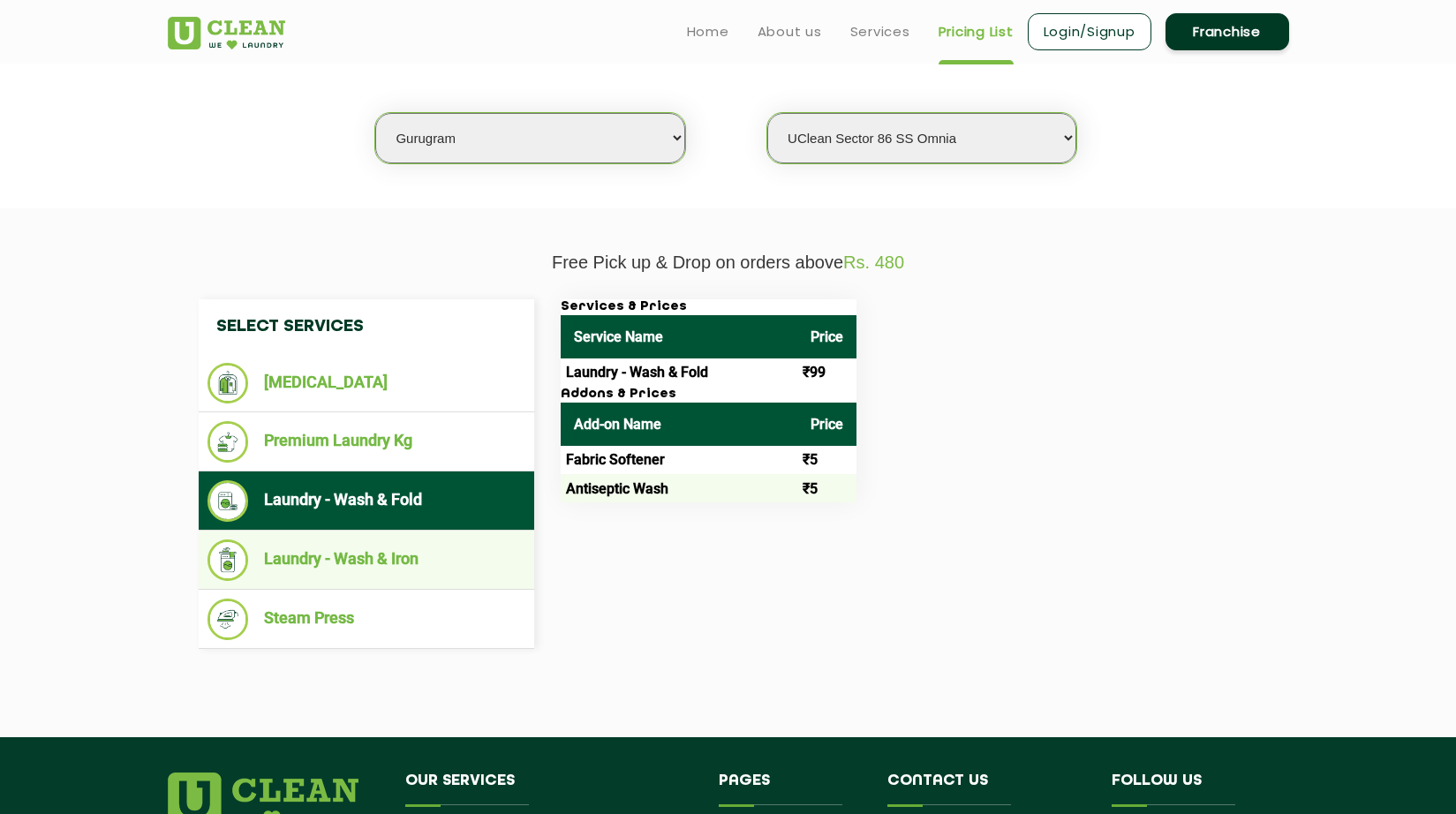
click at [384, 568] on li "Laundry - Wash & Iron" at bounding box center [366, 560] width 318 height 42
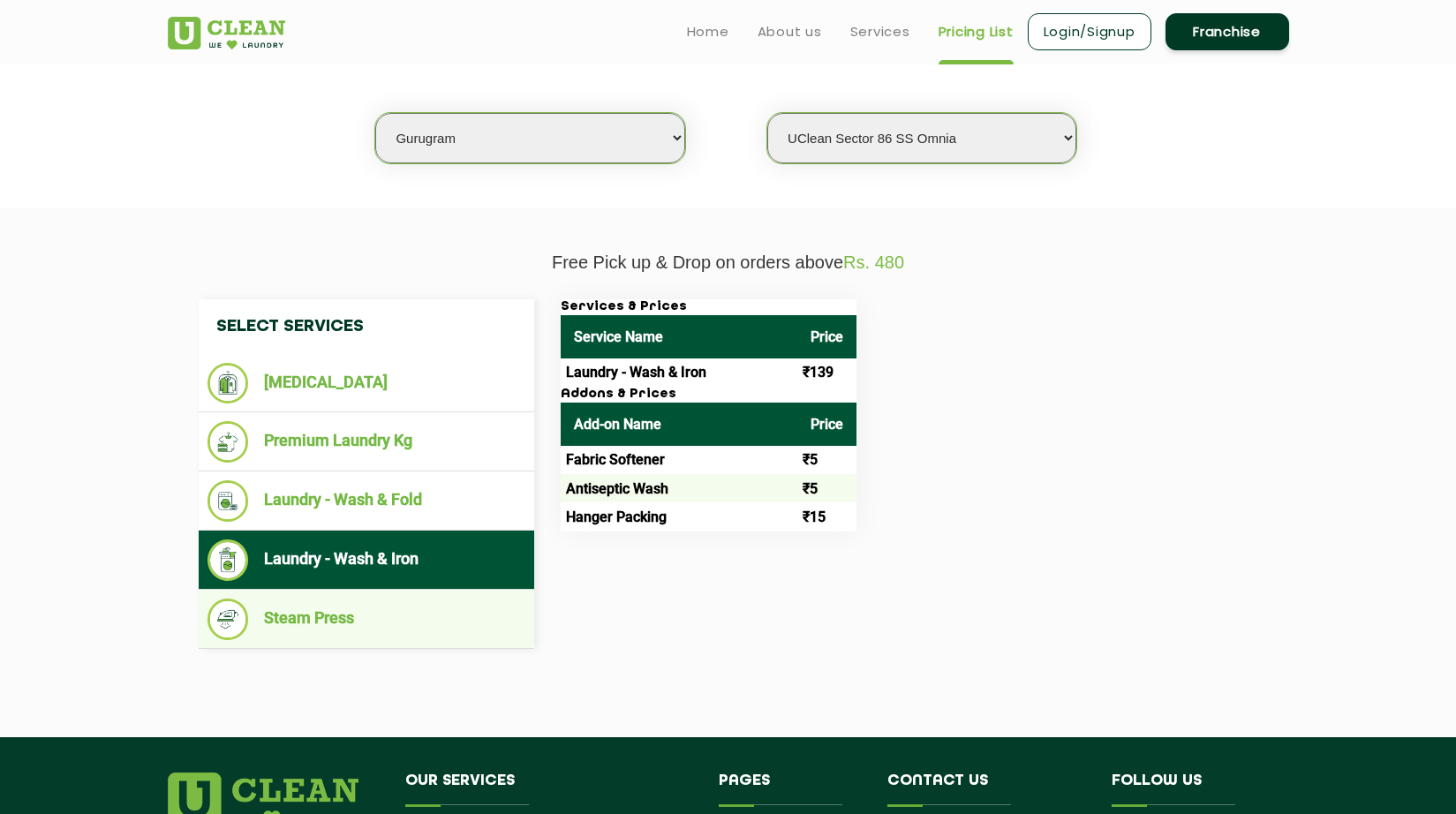
click at [336, 622] on li "Steam Press" at bounding box center [366, 619] width 318 height 42
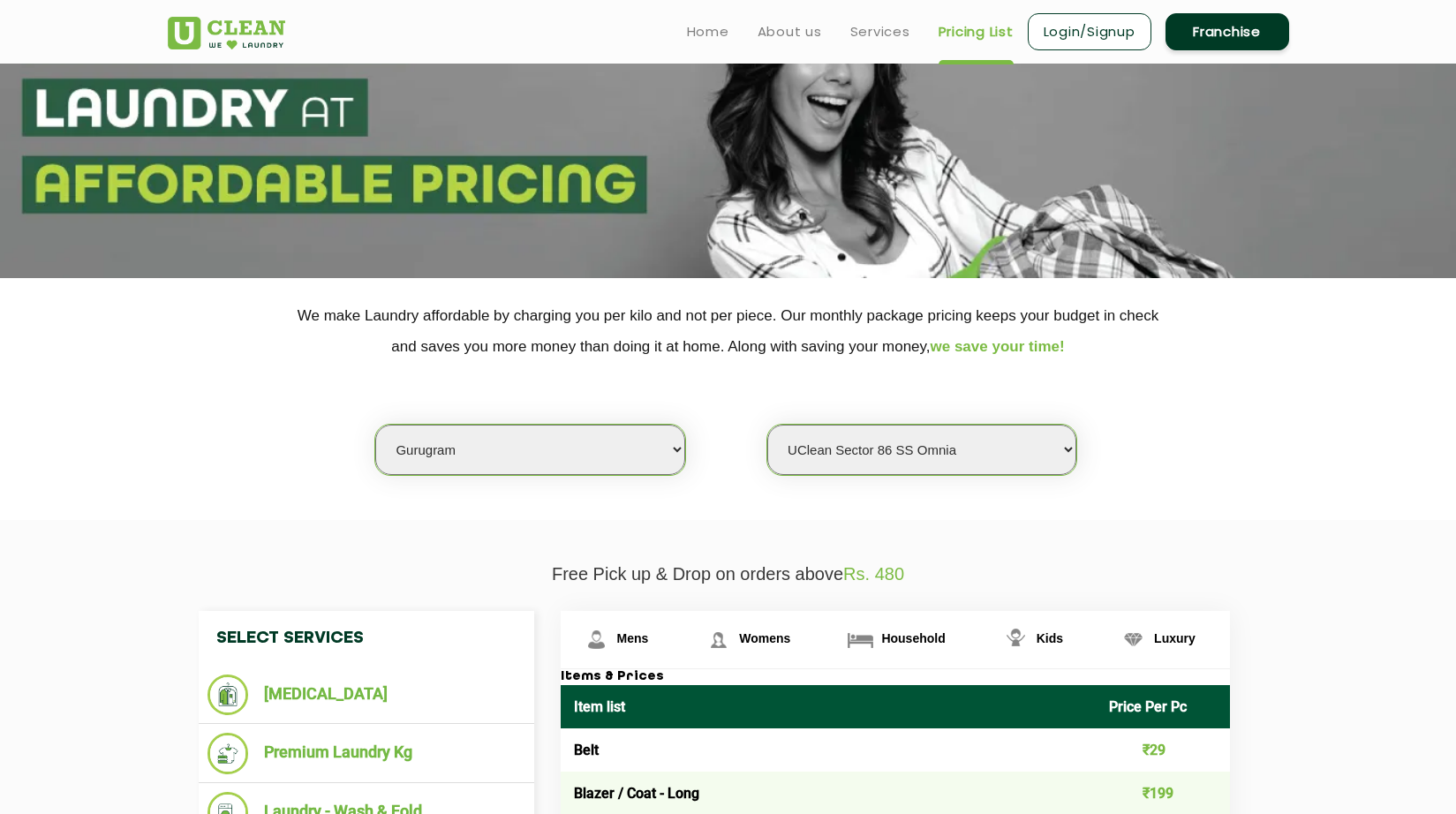
scroll to position [0, 0]
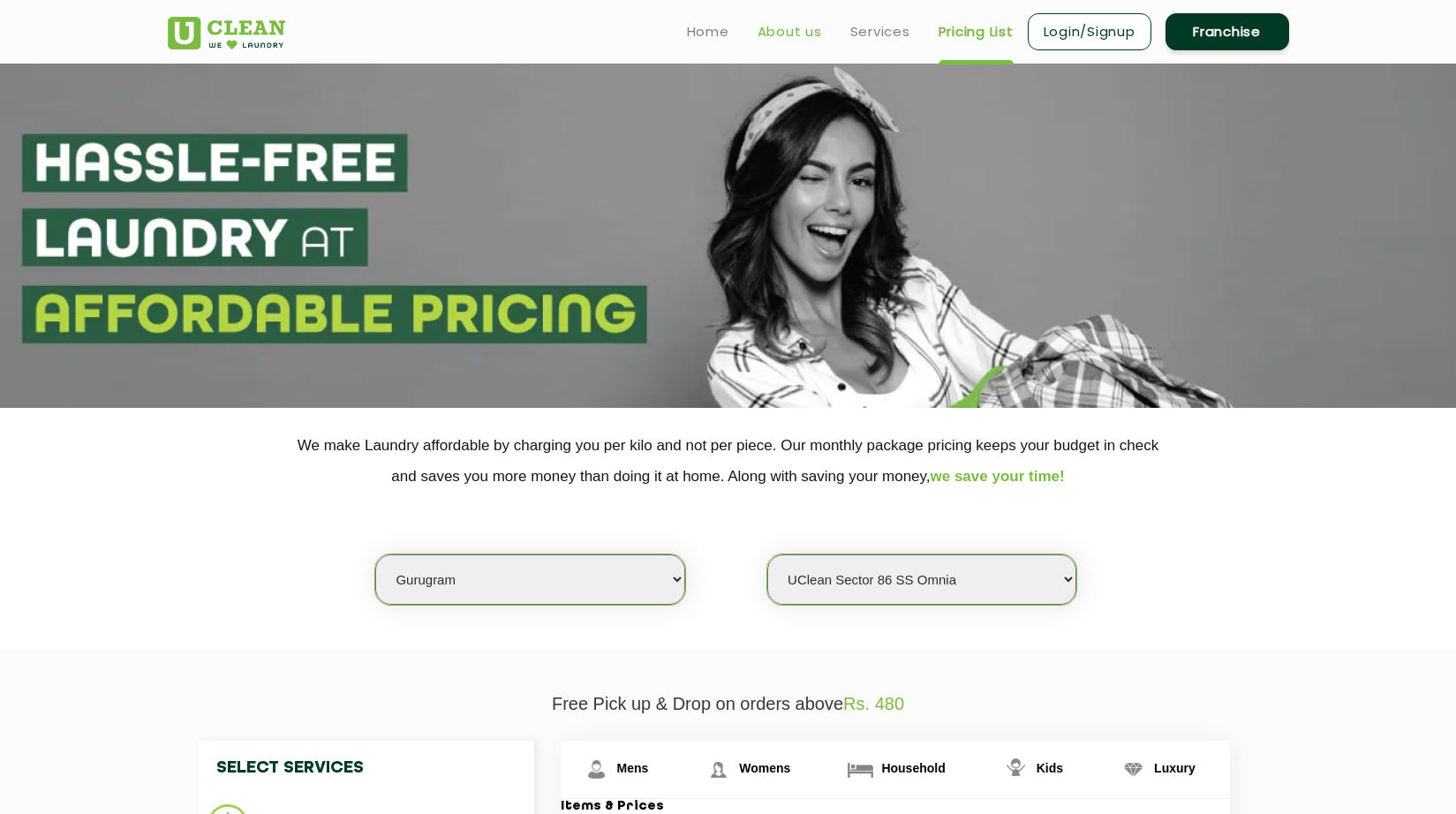
click at [798, 35] on link "About us" at bounding box center [790, 32] width 65 height 21
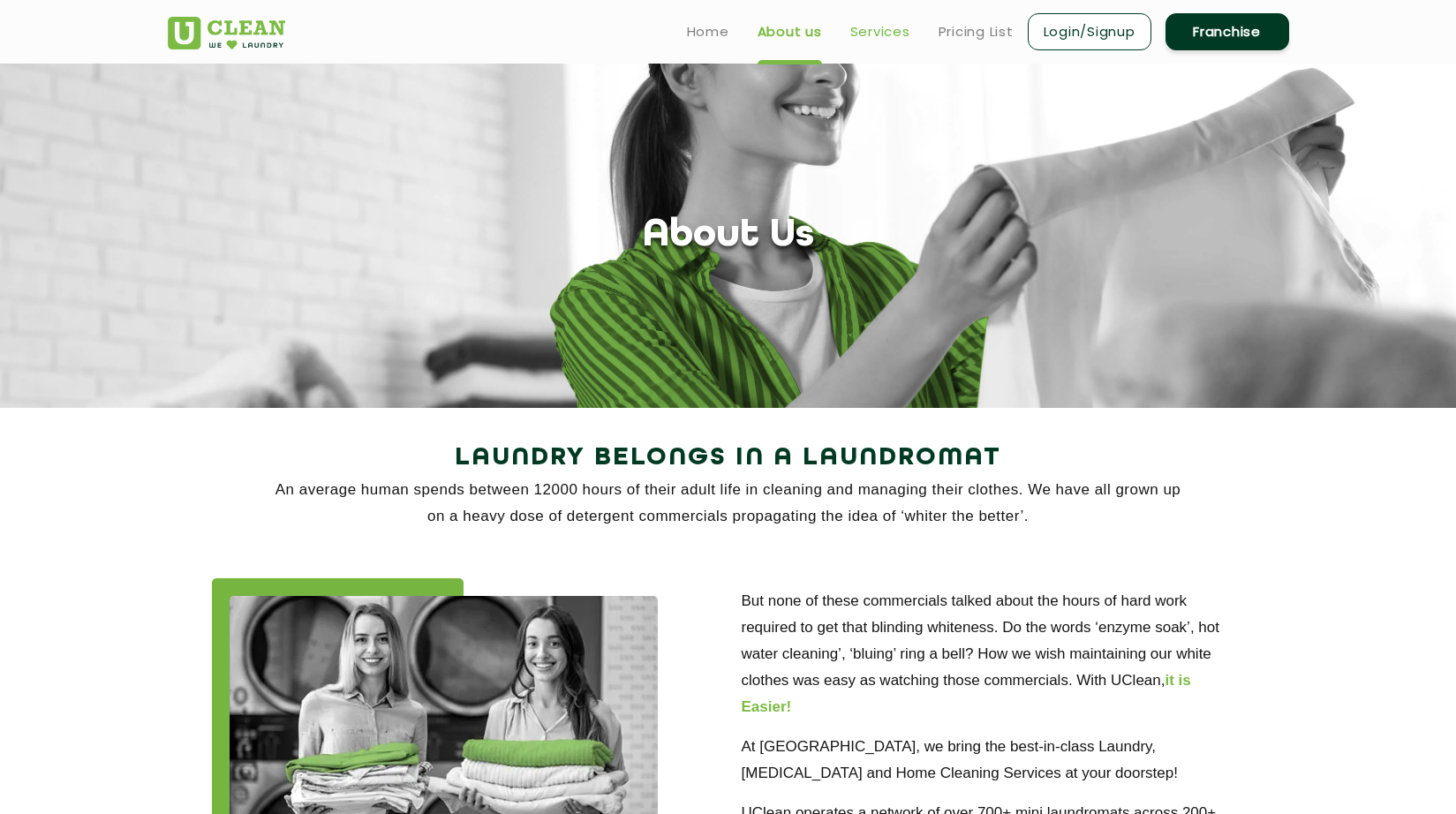
click at [873, 37] on link "Services" at bounding box center [881, 32] width 60 height 21
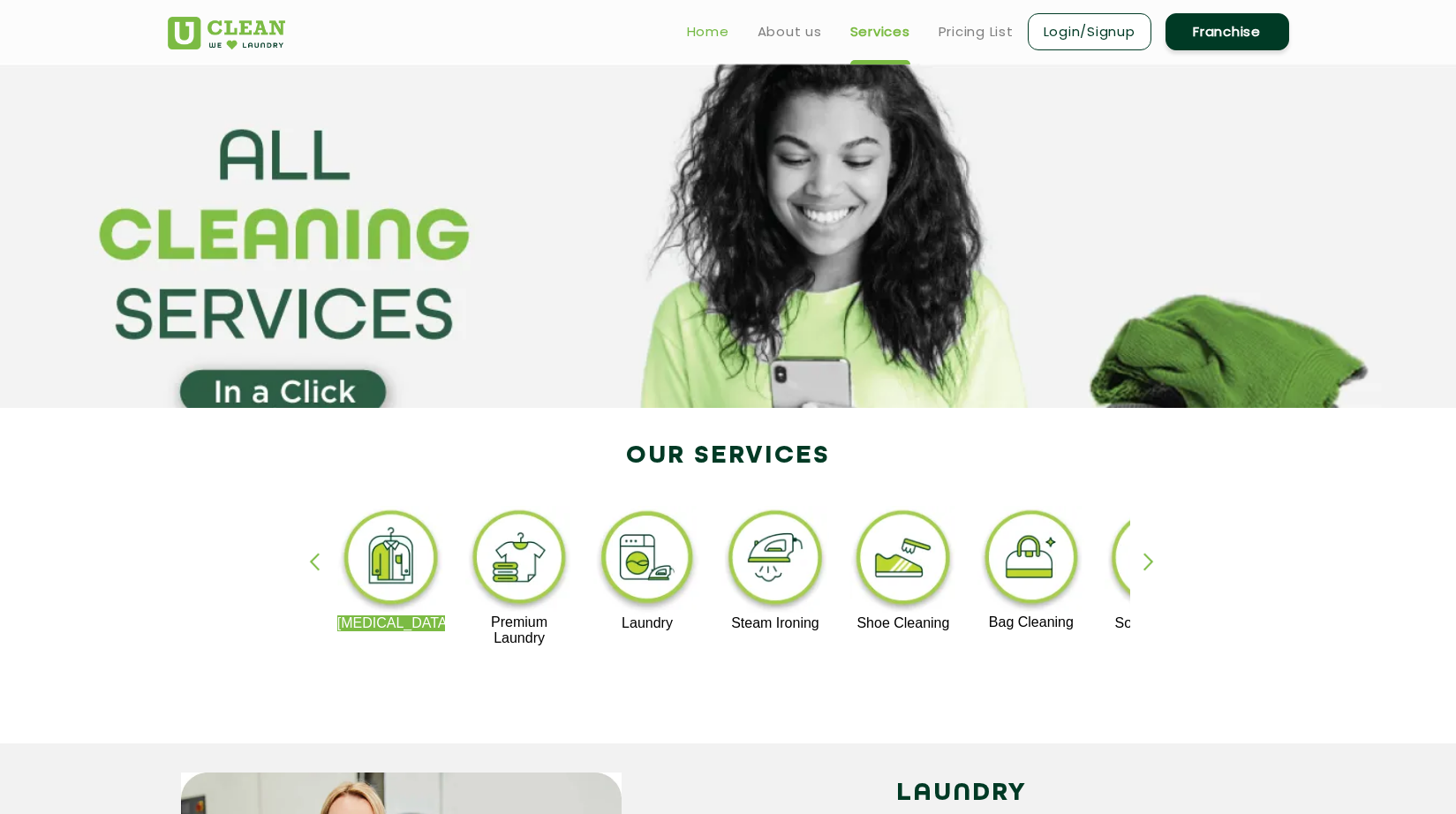
click at [718, 26] on link "Home" at bounding box center [708, 32] width 43 height 21
click at [947, 36] on link "Pricing List" at bounding box center [976, 32] width 75 height 21
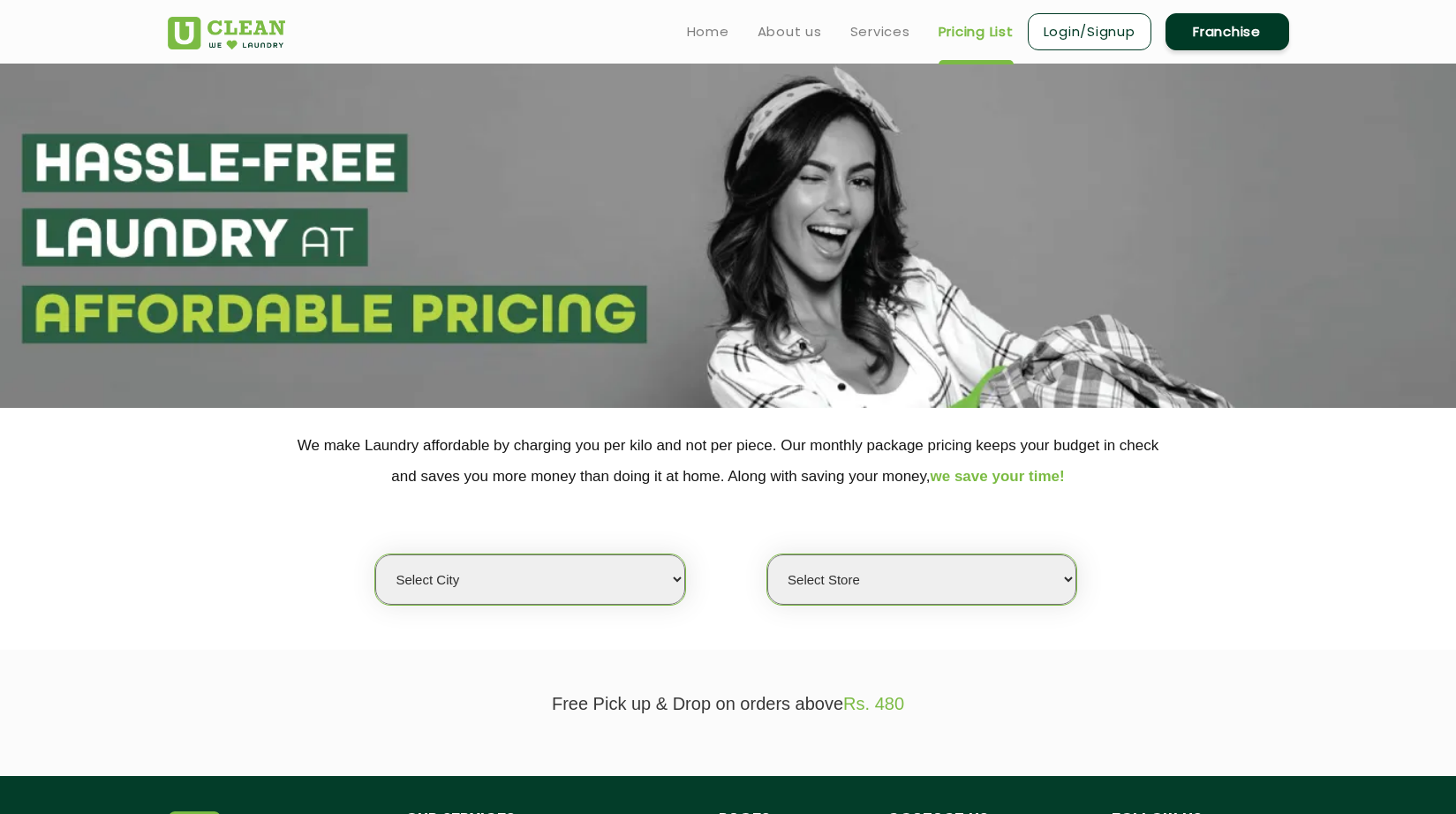
click at [1221, 40] on link "Franchise" at bounding box center [1226, 32] width 123 height 37
